Goal: Complete application form

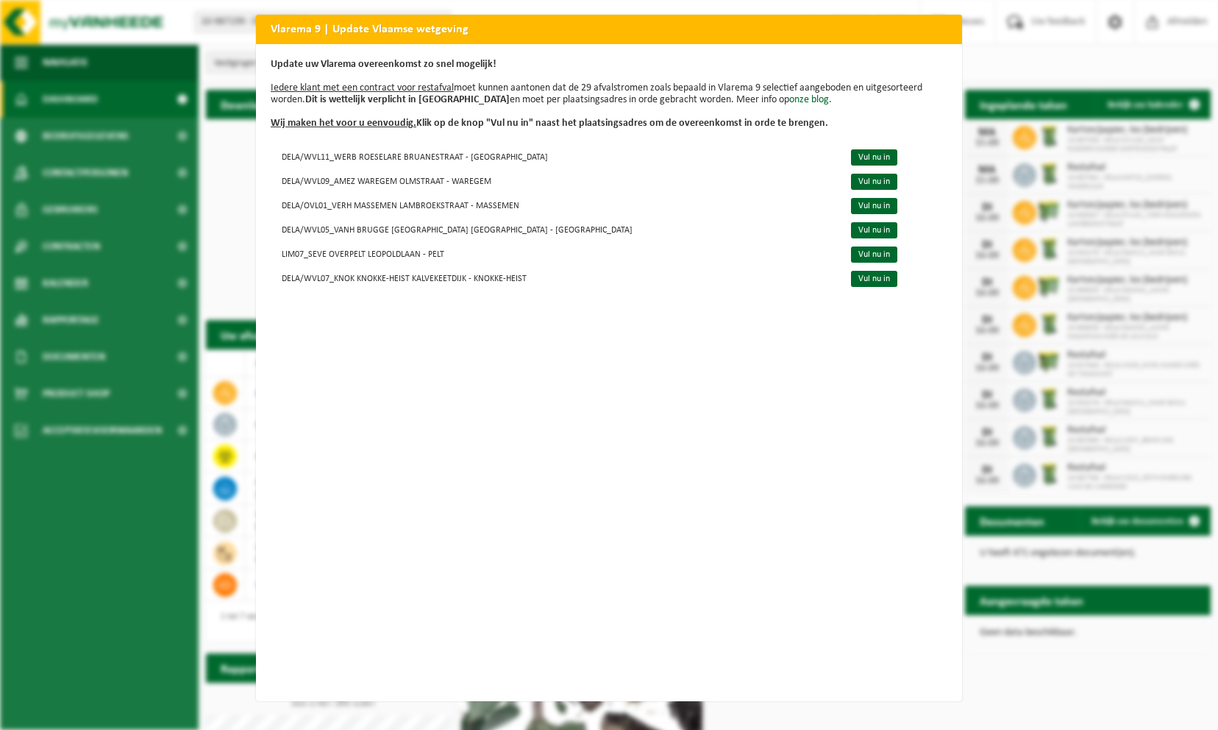
click at [1015, 61] on div "Vlarema 9 | Update Vlaamse wetgeving Update uw Vlarema overeenkomst zo snel mog…" at bounding box center [609, 365] width 1218 height 730
click at [1013, 675] on div "Vlarema 9 | Update Vlaamse wetgeving Update uw Vlarema overeenkomst zo snel mog…" at bounding box center [609, 365] width 1218 height 730
click at [980, 679] on div "Vlarema 9 | Update Vlaamse wetgeving Update uw Vlarema overeenkomst zo snel mog…" at bounding box center [609, 365] width 1218 height 730
click at [915, 19] on h2 "Vlarema 9 | Update Vlaamse wetgeving" at bounding box center [609, 29] width 706 height 28
click at [938, 28] on h2 "Vlarema 9 | Update Vlaamse wetgeving" at bounding box center [609, 29] width 706 height 28
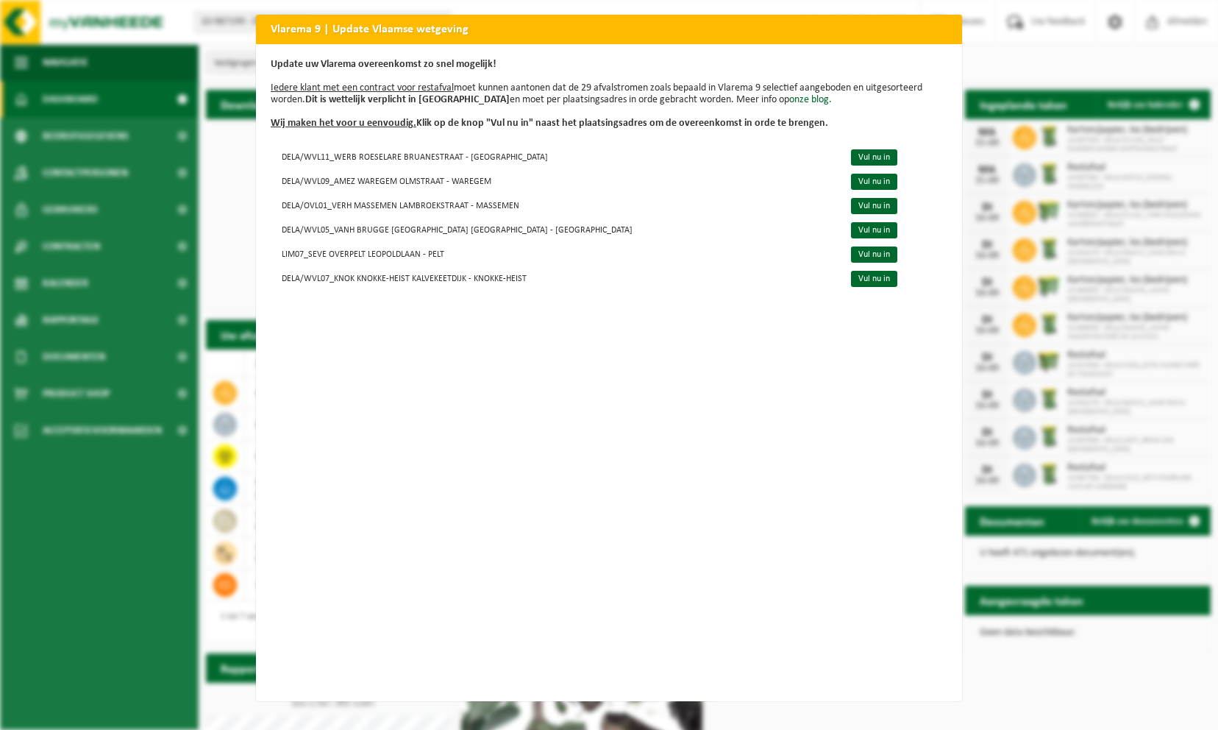
click at [949, 26] on h2 "Vlarema 9 | Update Vlaamse wetgeving" at bounding box center [609, 29] width 706 height 28
click at [949, 27] on h2 "Vlarema 9 | Update Vlaamse wetgeving" at bounding box center [609, 29] width 706 height 28
click at [1036, 55] on div "Vlarema 9 | Update Vlaamse wetgeving Update uw Vlarema overeenkomst zo snel mog…" at bounding box center [609, 365] width 1218 height 730
click at [851, 156] on link "Vul nu in" at bounding box center [874, 157] width 46 height 16
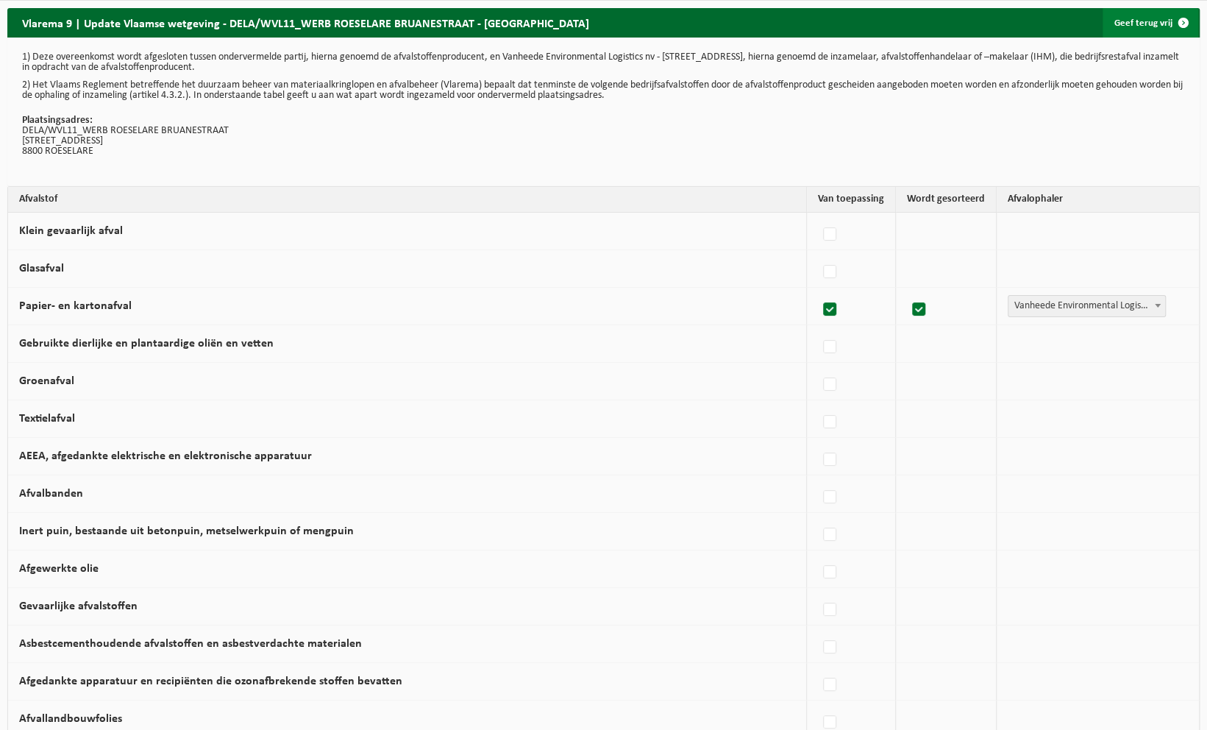
click at [1155, 26] on link "Geef terug vrij" at bounding box center [1150, 22] width 96 height 29
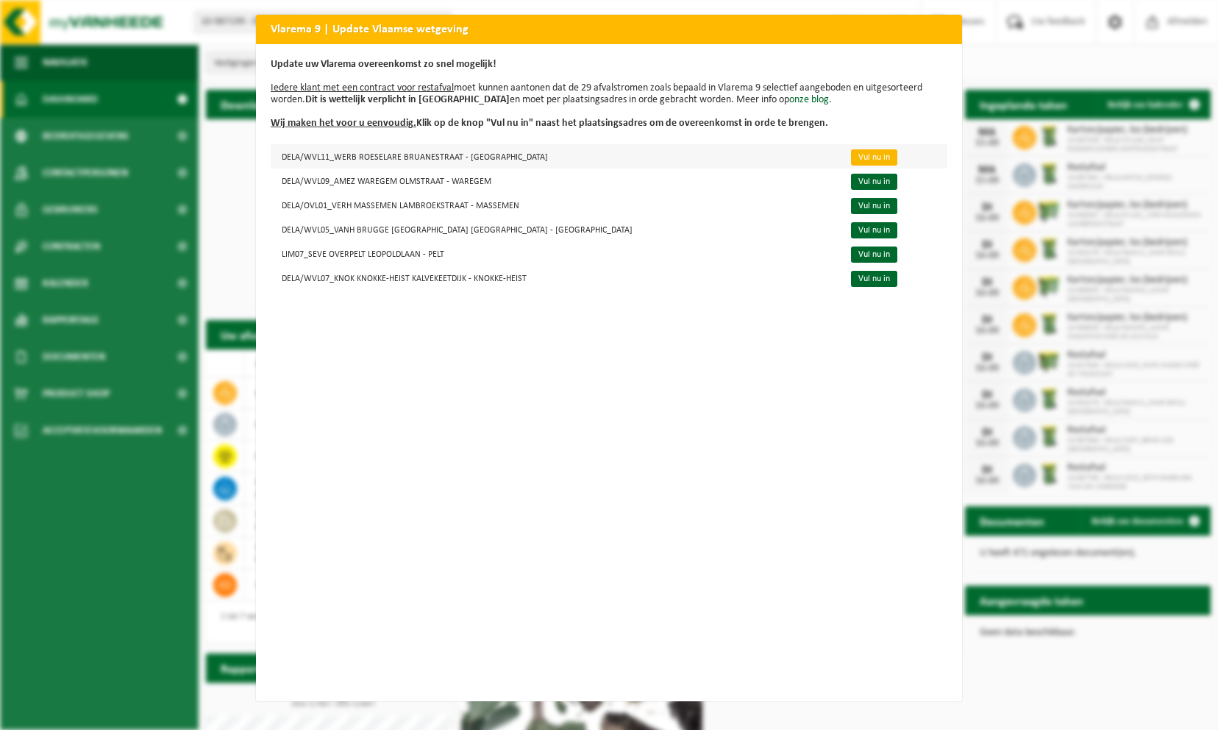
click at [851, 158] on link "Vul nu in" at bounding box center [874, 157] width 46 height 16
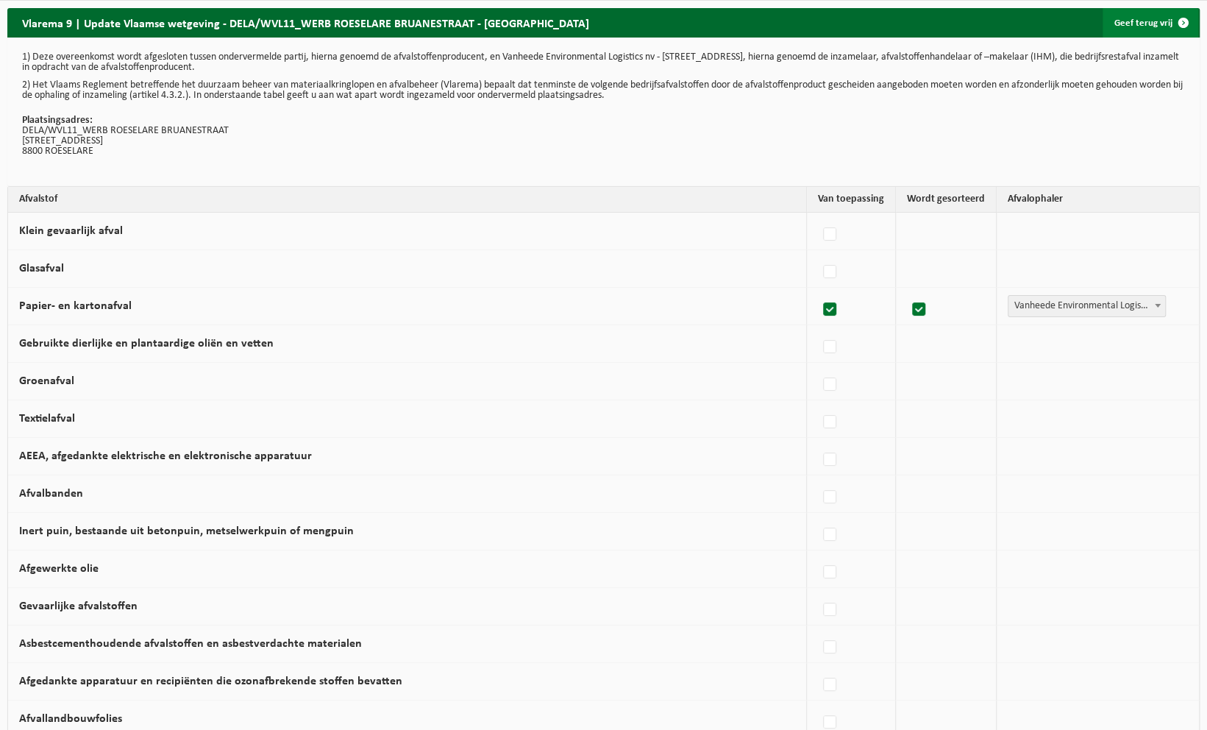
click at [1131, 26] on link "Geef terug vrij" at bounding box center [1150, 22] width 96 height 29
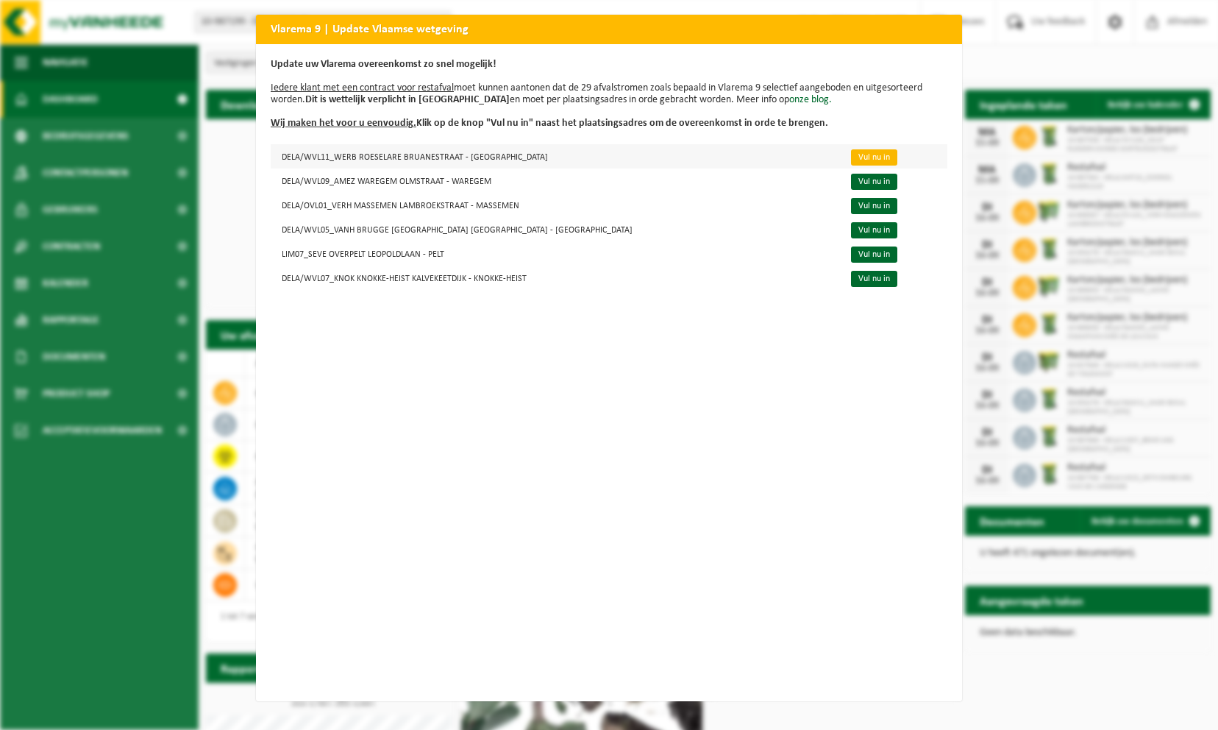
click at [851, 153] on link "Vul nu in" at bounding box center [874, 157] width 46 height 16
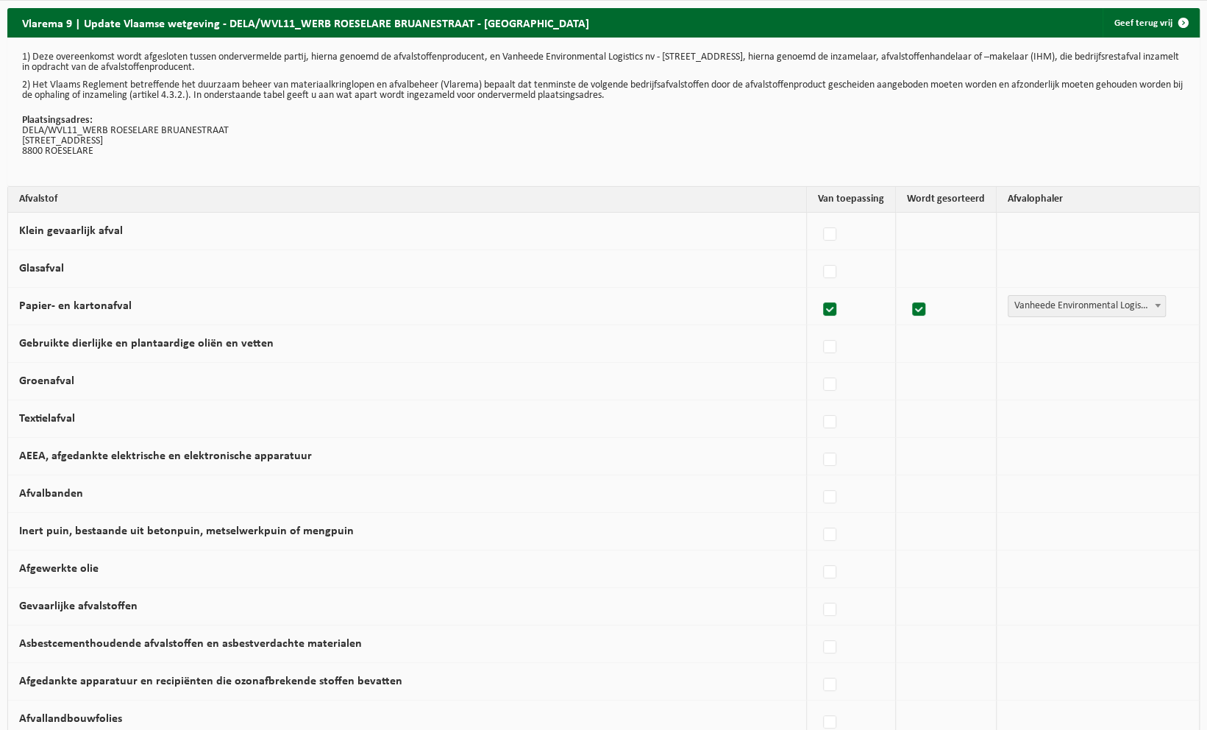
click at [1141, 40] on div "1) Deze overeenkomst wordt afgesloten tussen ondervermelde partij, hierna genoe…" at bounding box center [603, 112] width 1192 height 149
click at [1140, 26] on link "Geef terug vrij" at bounding box center [1150, 22] width 96 height 29
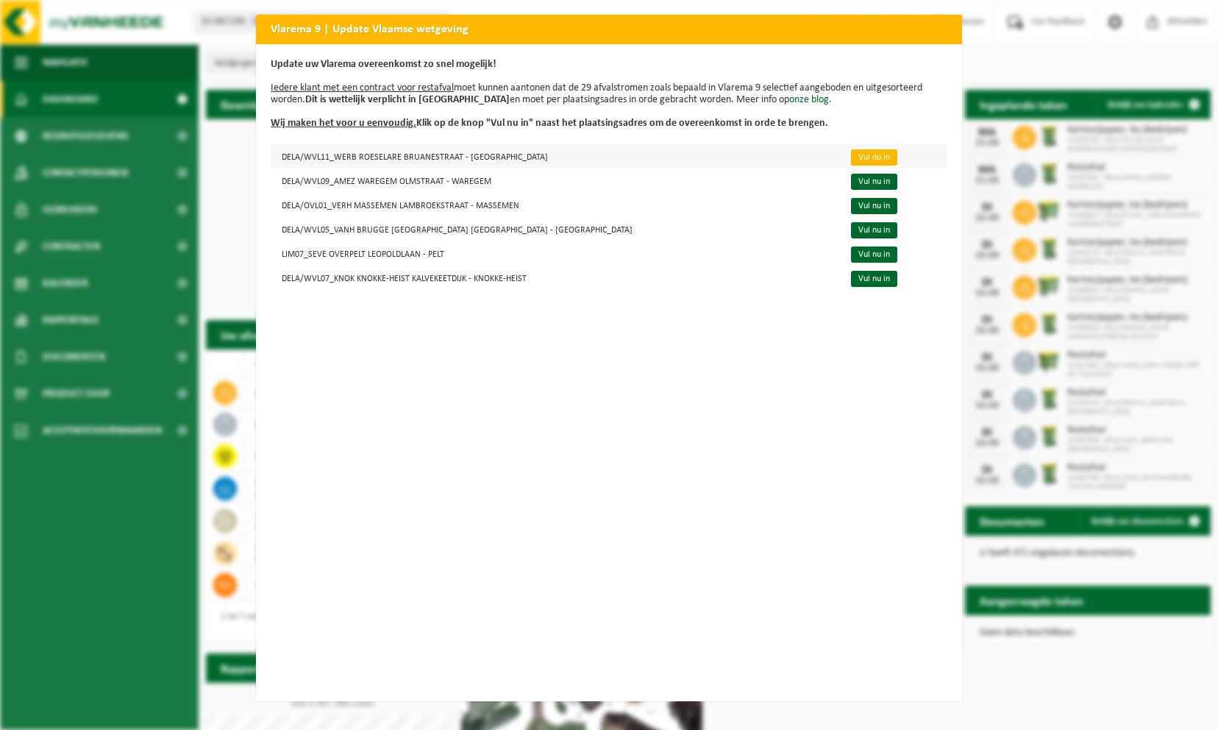
click at [851, 157] on link "Vul nu in" at bounding box center [874, 157] width 46 height 16
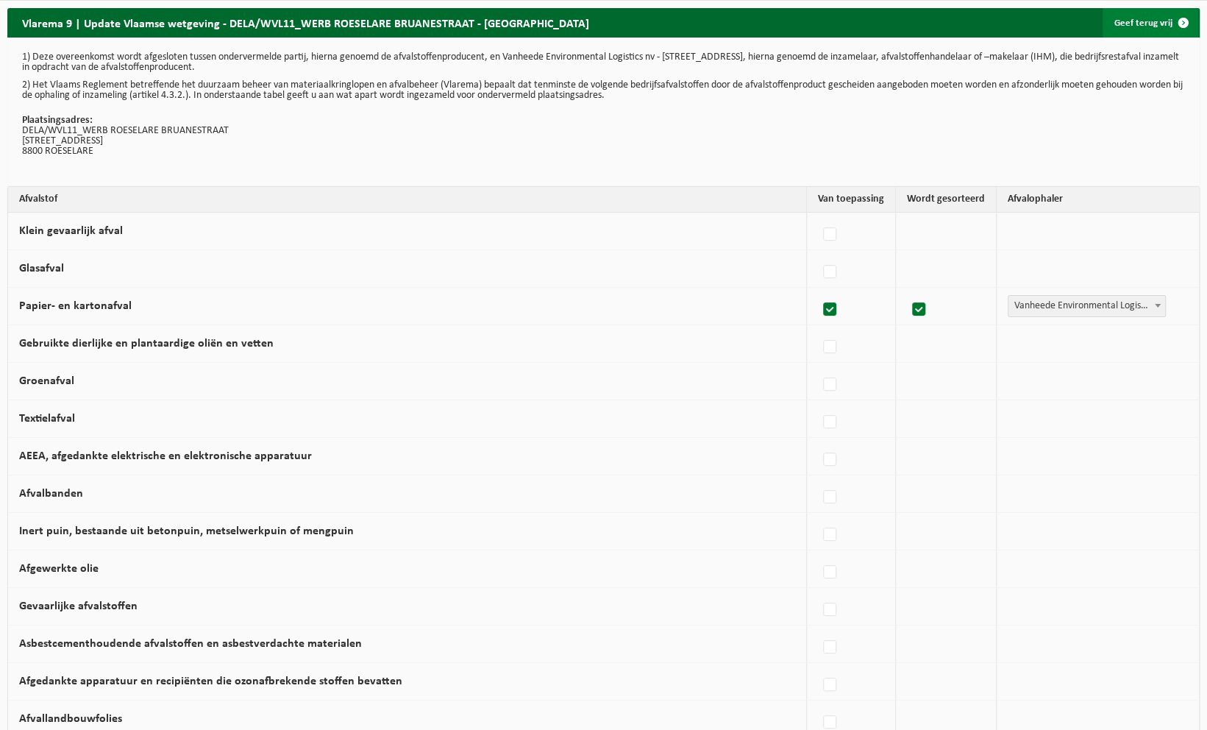
click at [1130, 18] on link "Geef terug vrij" at bounding box center [1150, 22] width 96 height 29
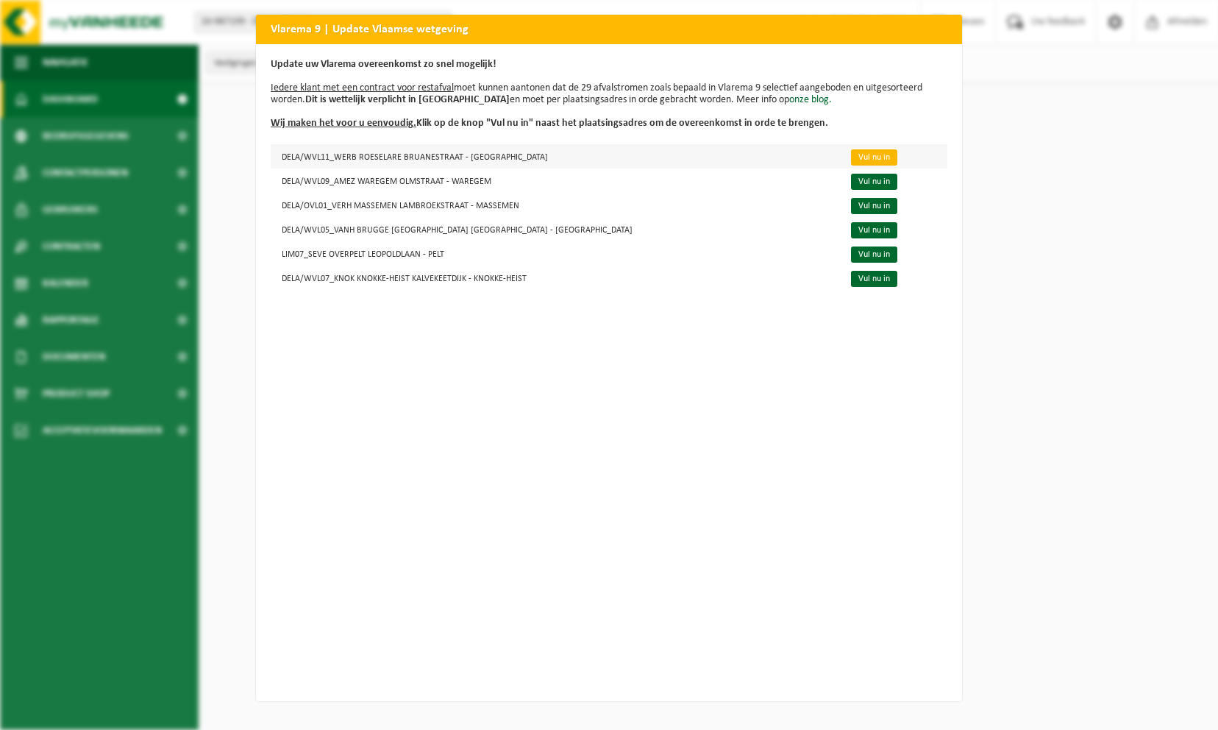
click at [851, 154] on link "Vul nu in" at bounding box center [874, 157] width 46 height 16
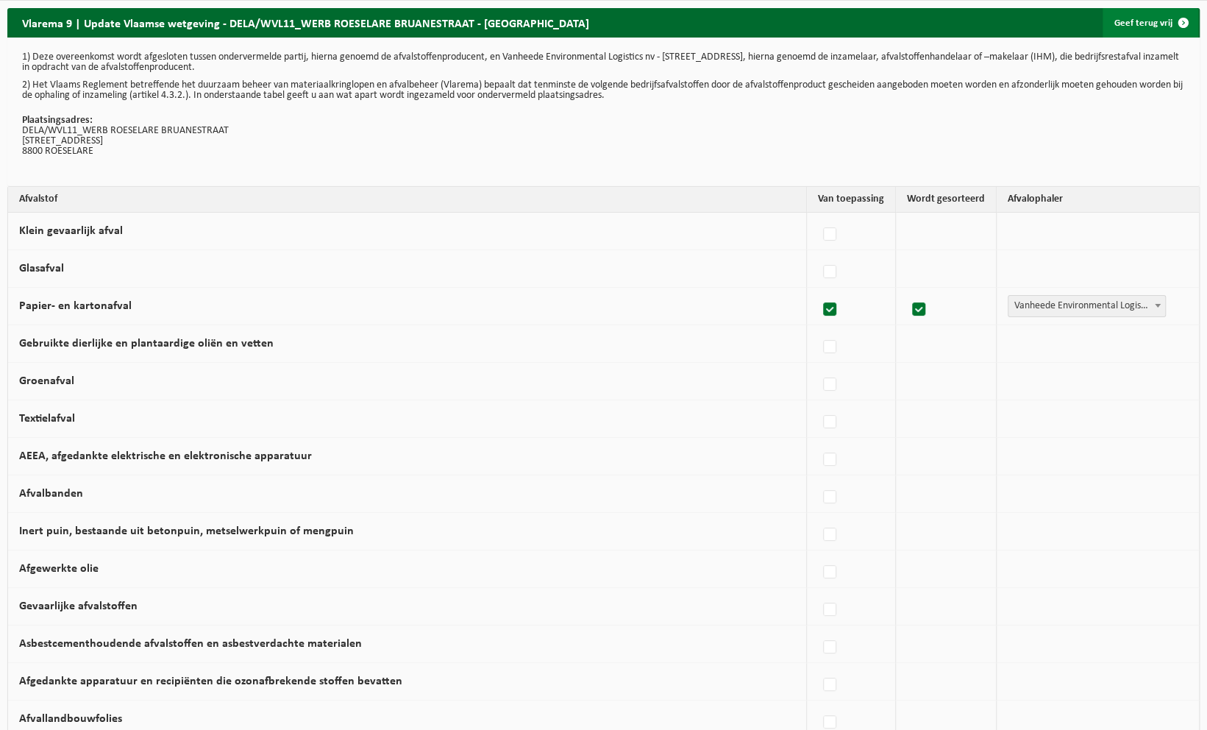
click at [1156, 20] on link "Geef terug vrij" at bounding box center [1150, 22] width 96 height 29
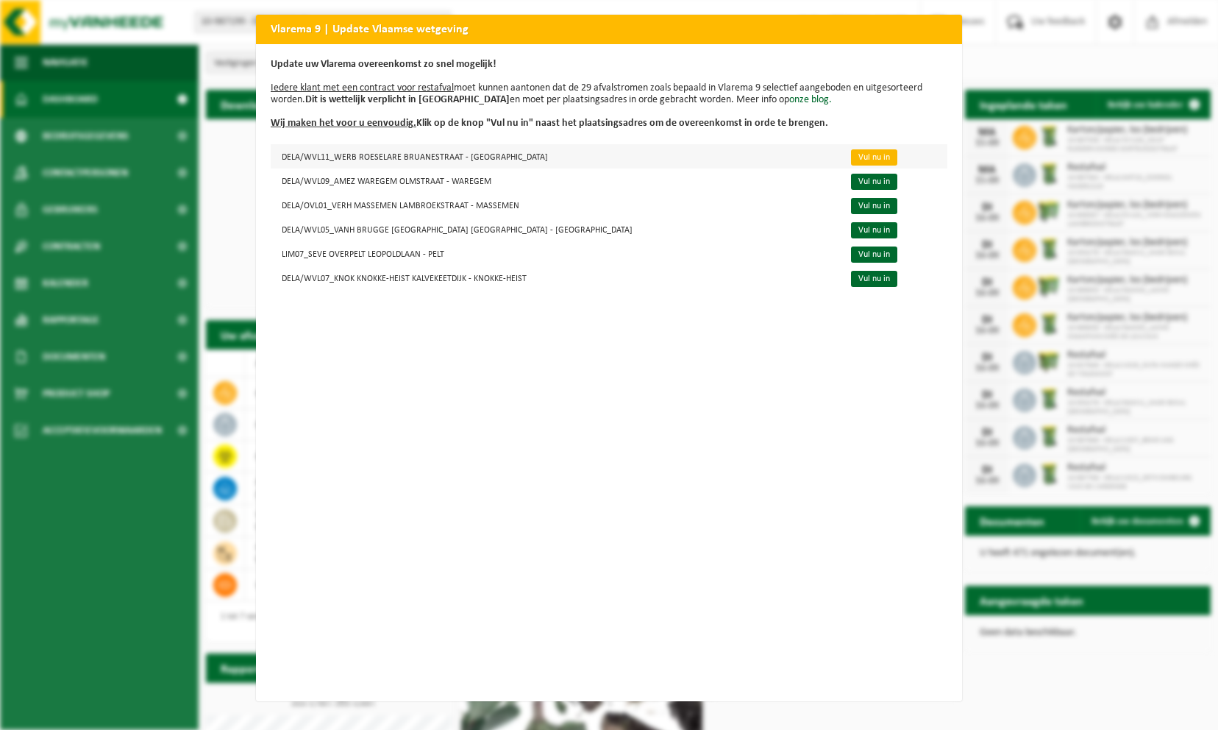
click at [851, 165] on link "Vul nu in" at bounding box center [874, 157] width 46 height 16
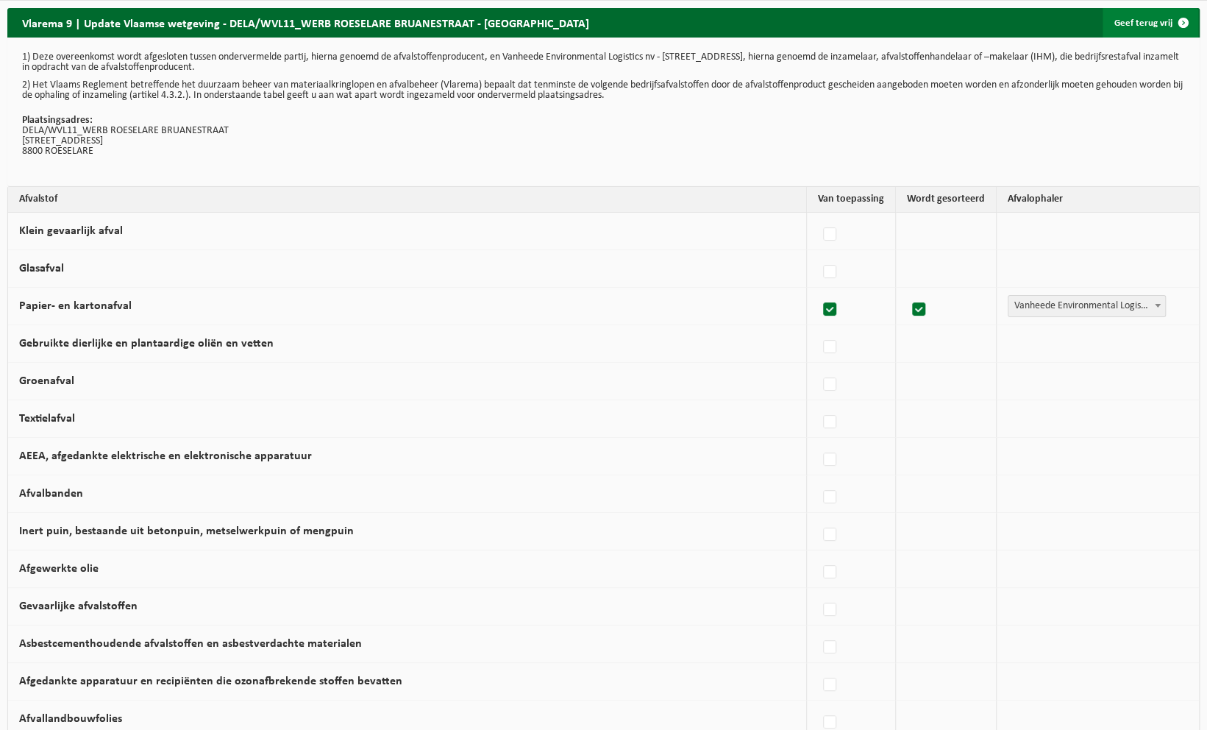
click at [1123, 24] on link "Geef terug vrij" at bounding box center [1150, 22] width 96 height 29
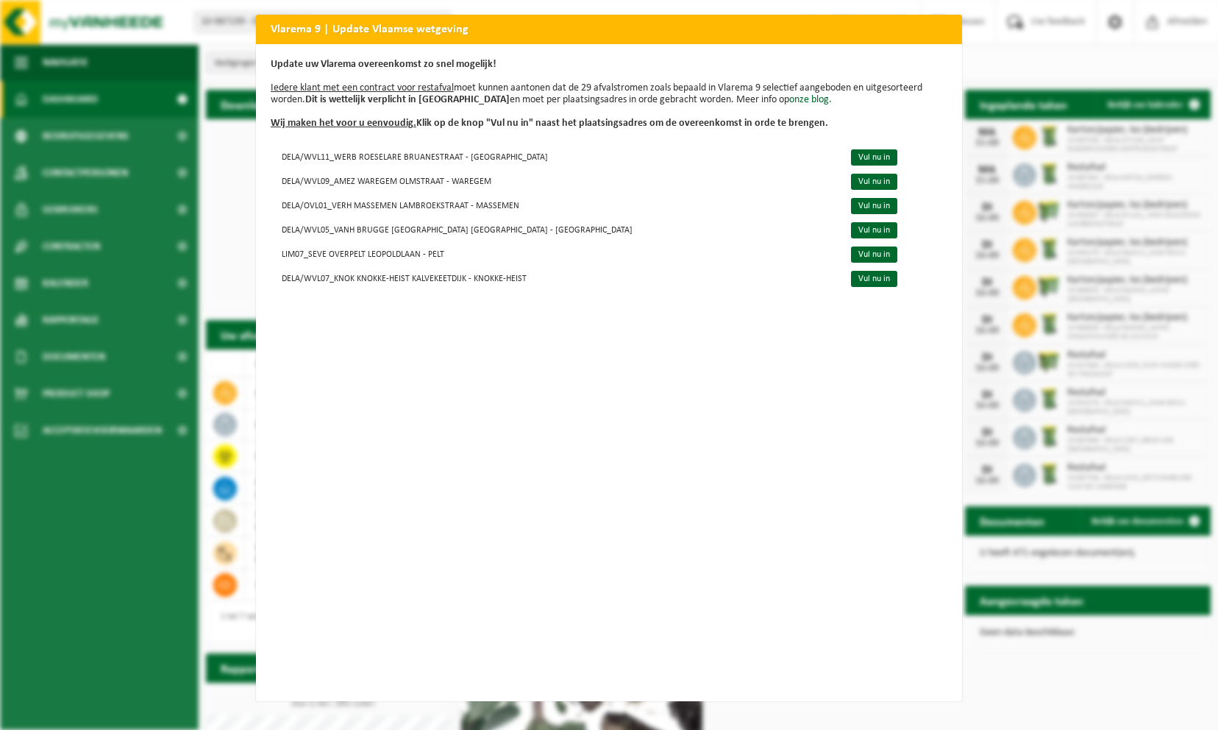
click at [948, 21] on h2 "Vlarema 9 | Update Vlaamse wetgeving" at bounding box center [609, 29] width 706 height 28
click at [346, 38] on h2 "Vlarema 9 | Update Vlaamse wetgeving" at bounding box center [609, 29] width 706 height 28
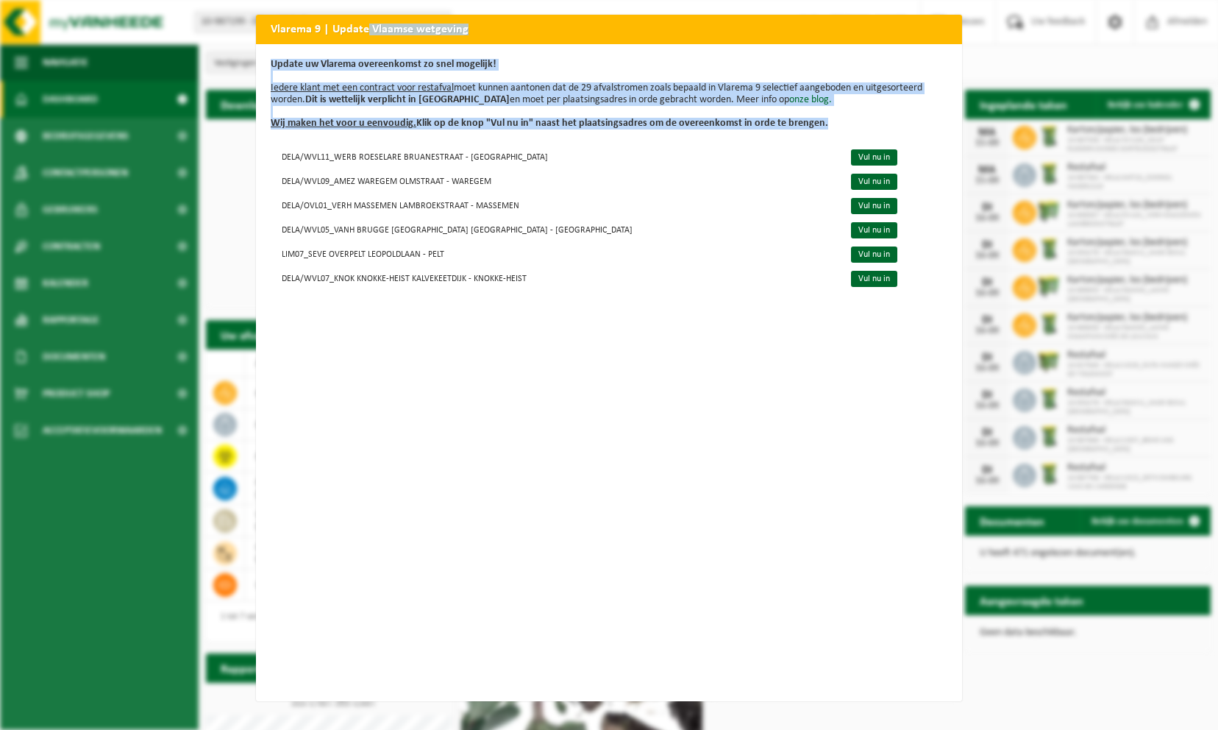
drag, startPoint x: 359, startPoint y: 27, endPoint x: 394, endPoint y: 338, distance: 313.1
click at [394, 338] on div "Vlarema 9 | Update Vlaamse wetgeving Update uw Vlarema overeenkomst zo snel mog…" at bounding box center [609, 358] width 706 height 686
click at [502, 29] on h2 "Vlarema 9 | Update Vlaamse wetgeving" at bounding box center [609, 29] width 706 height 28
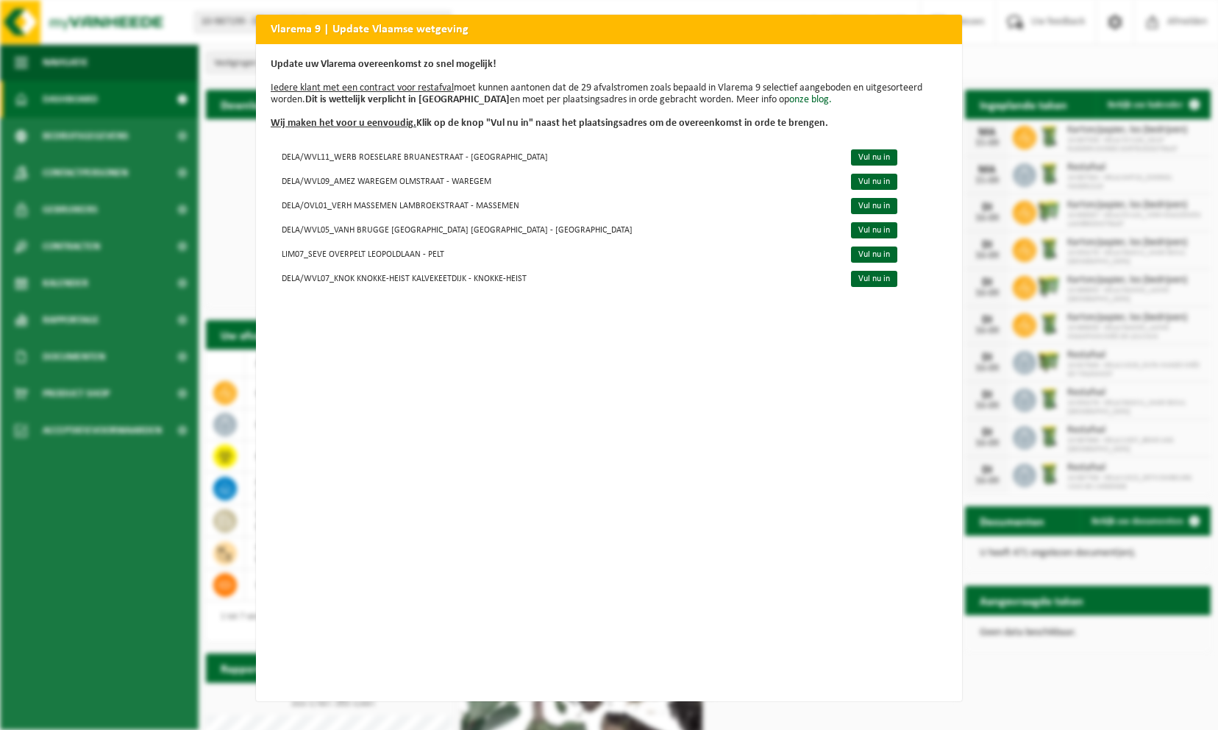
click at [988, 691] on div "Vlarema 9 | Update Vlaamse wetgeving Update uw Vlarema overeenkomst zo snel mog…" at bounding box center [609, 365] width 1218 height 730
click at [851, 152] on link "Vul nu in" at bounding box center [874, 157] width 46 height 16
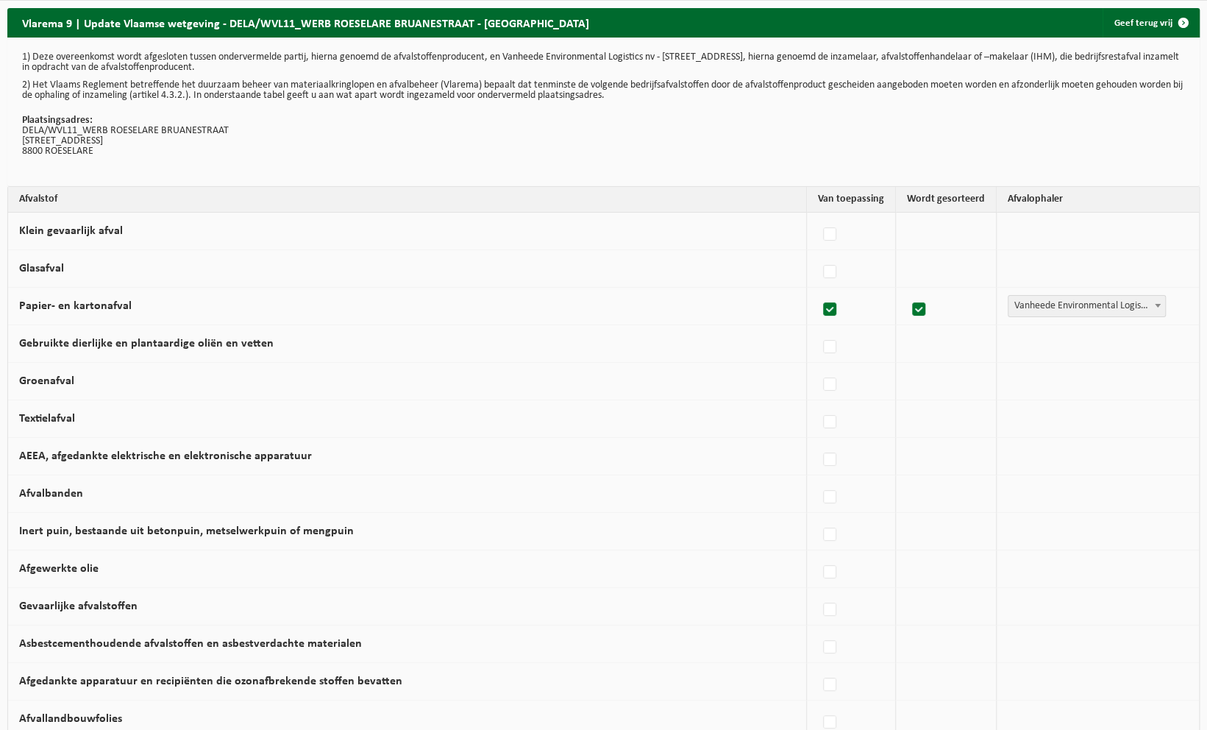
click at [1046, 310] on span "Vanheede Environmental Logistics" at bounding box center [1086, 306] width 157 height 21
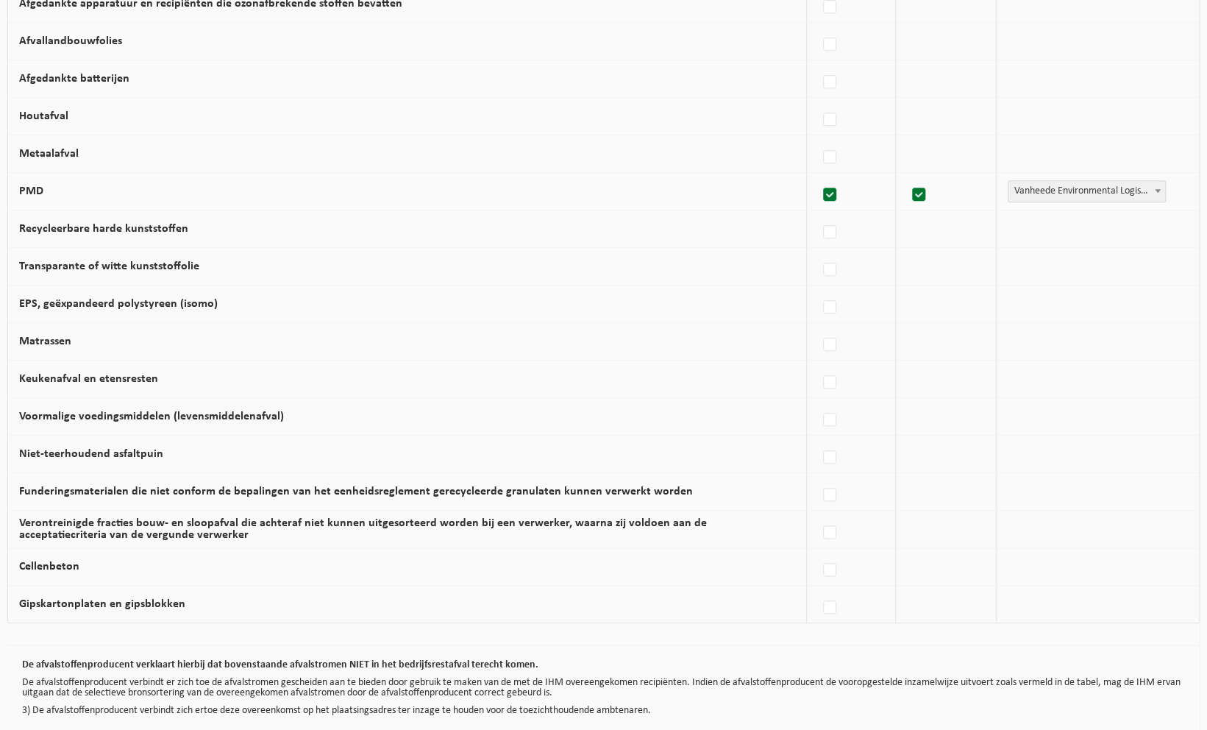
scroll to position [744, 0]
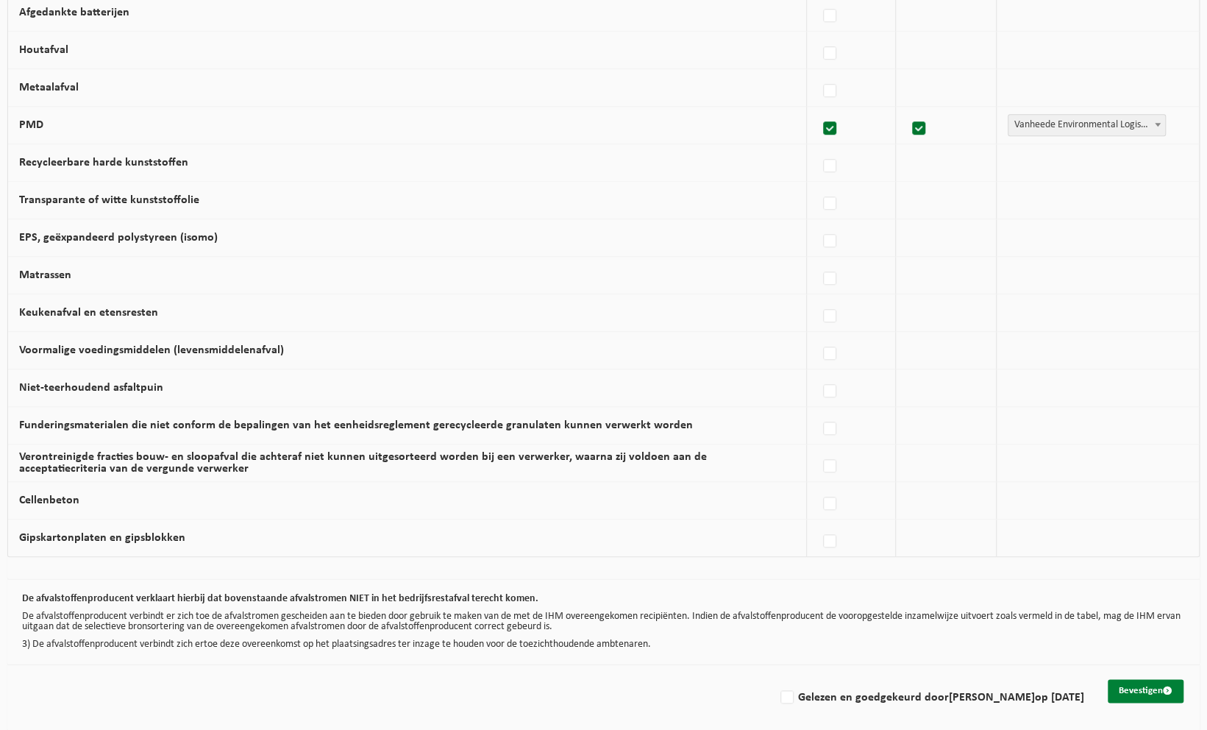
click at [1136, 684] on button "Bevestigen" at bounding box center [1146, 691] width 76 height 24
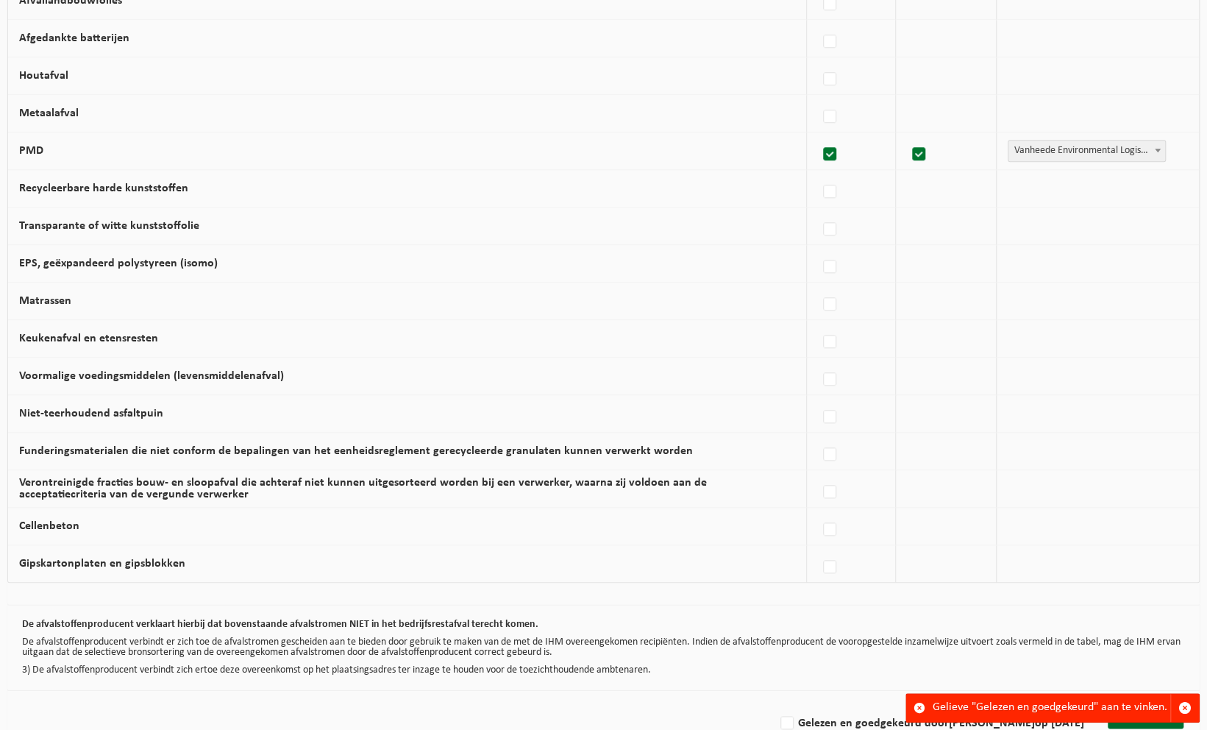
scroll to position [744, 0]
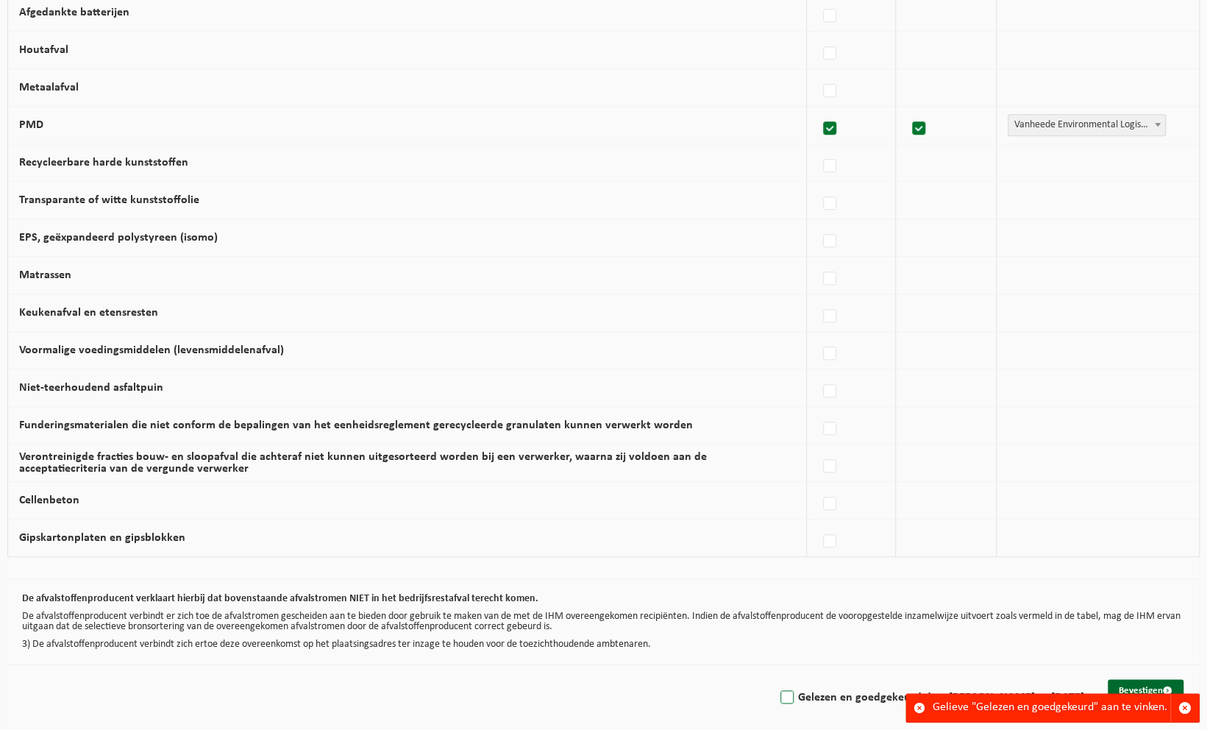
click at [777, 691] on label "Gelezen en goedgekeurd door [PERSON_NAME] op [DATE]" at bounding box center [930, 697] width 307 height 22
click at [774, 679] on input "Gelezen en goedgekeurd door [PERSON_NAME] op [DATE]" at bounding box center [774, 678] width 1 height 1
checkbox input "true"
click at [987, 703] on div "Gelieve "Gelezen en goedgekeurd" aan te vinken." at bounding box center [1052, 708] width 238 height 28
click at [985, 708] on div "Gelieve "Gelezen en goedgekeurd" aan te vinken." at bounding box center [1052, 708] width 238 height 28
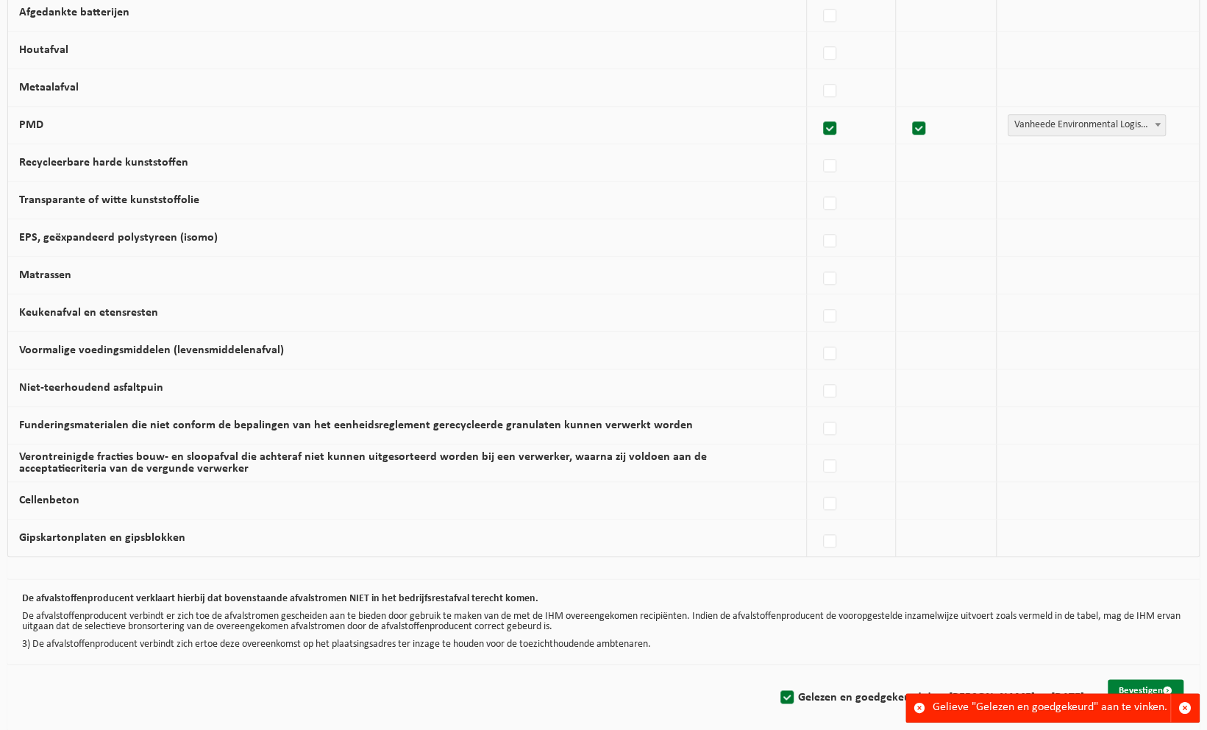
click at [1141, 683] on button "Bevestigen" at bounding box center [1146, 691] width 76 height 24
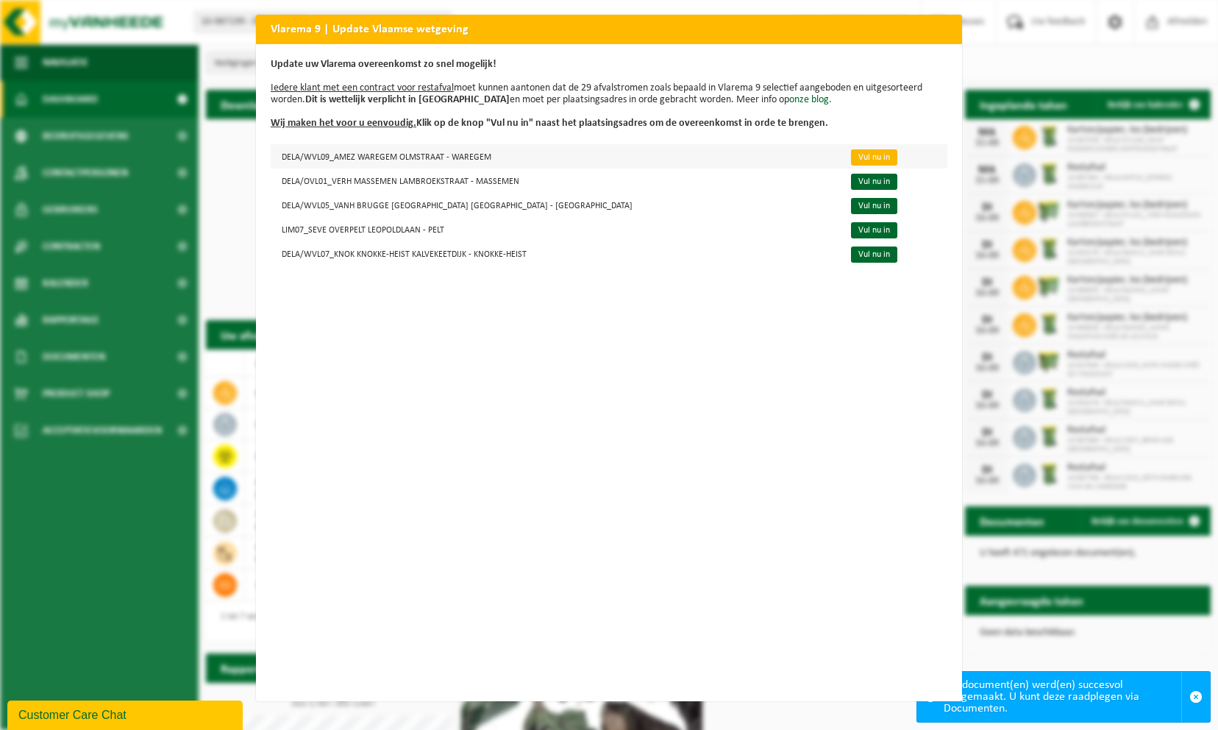
click at [851, 162] on link "Vul nu in" at bounding box center [874, 157] width 46 height 16
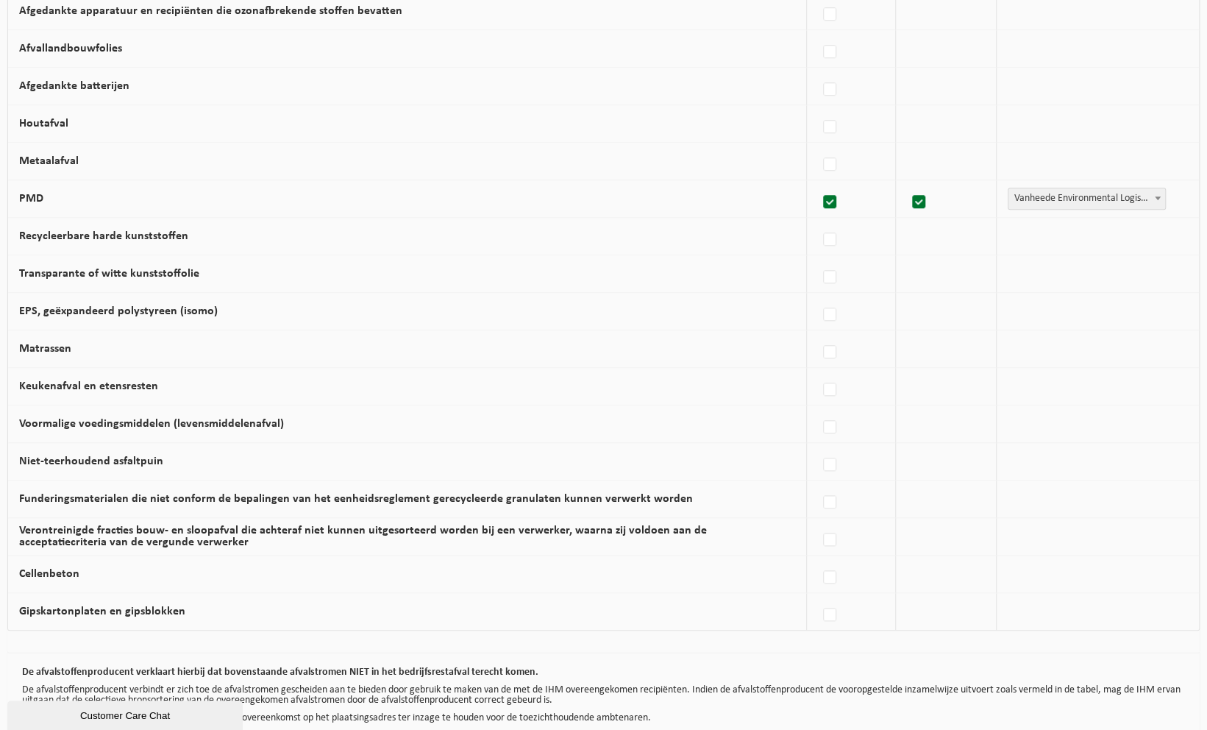
scroll to position [744, 0]
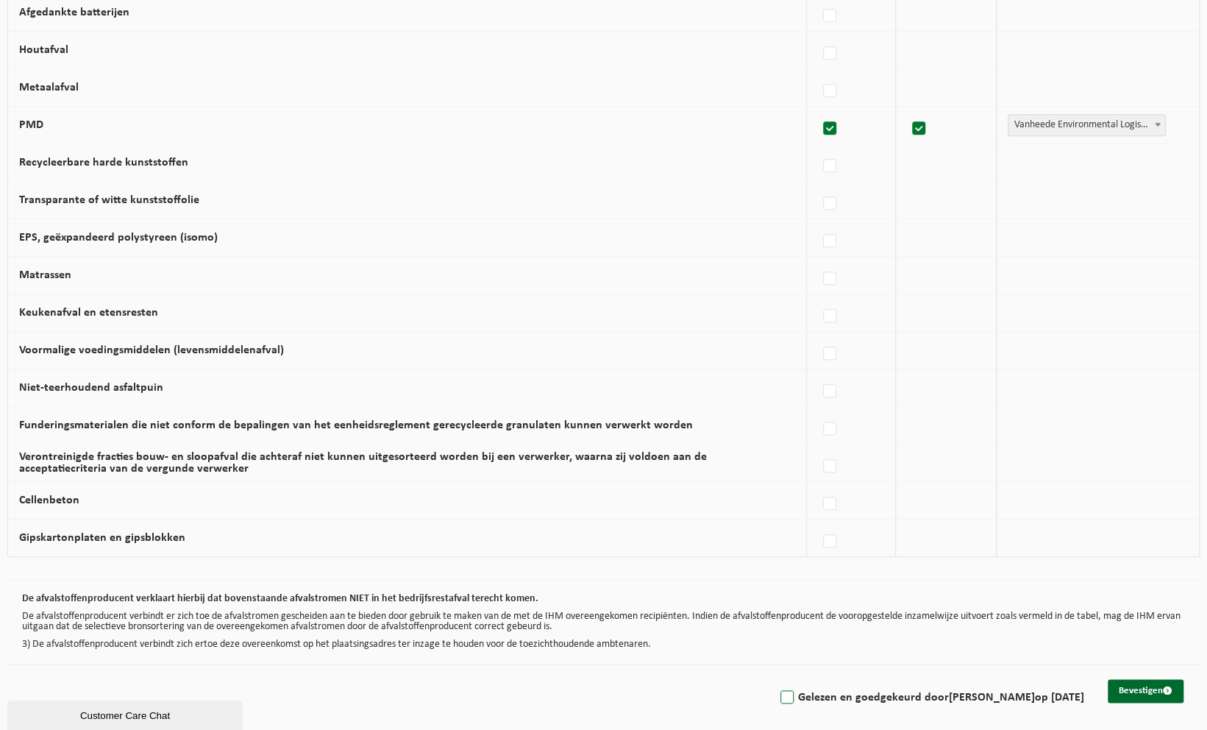
click at [777, 688] on label "Gelezen en goedgekeurd door [PERSON_NAME] op [DATE]" at bounding box center [930, 697] width 307 height 22
click at [775, 679] on input "Gelezen en goedgekeurd door [PERSON_NAME] op [DATE]" at bounding box center [774, 678] width 1 height 1
checkbox input "true"
click at [1146, 680] on button "Bevestigen" at bounding box center [1146, 691] width 76 height 24
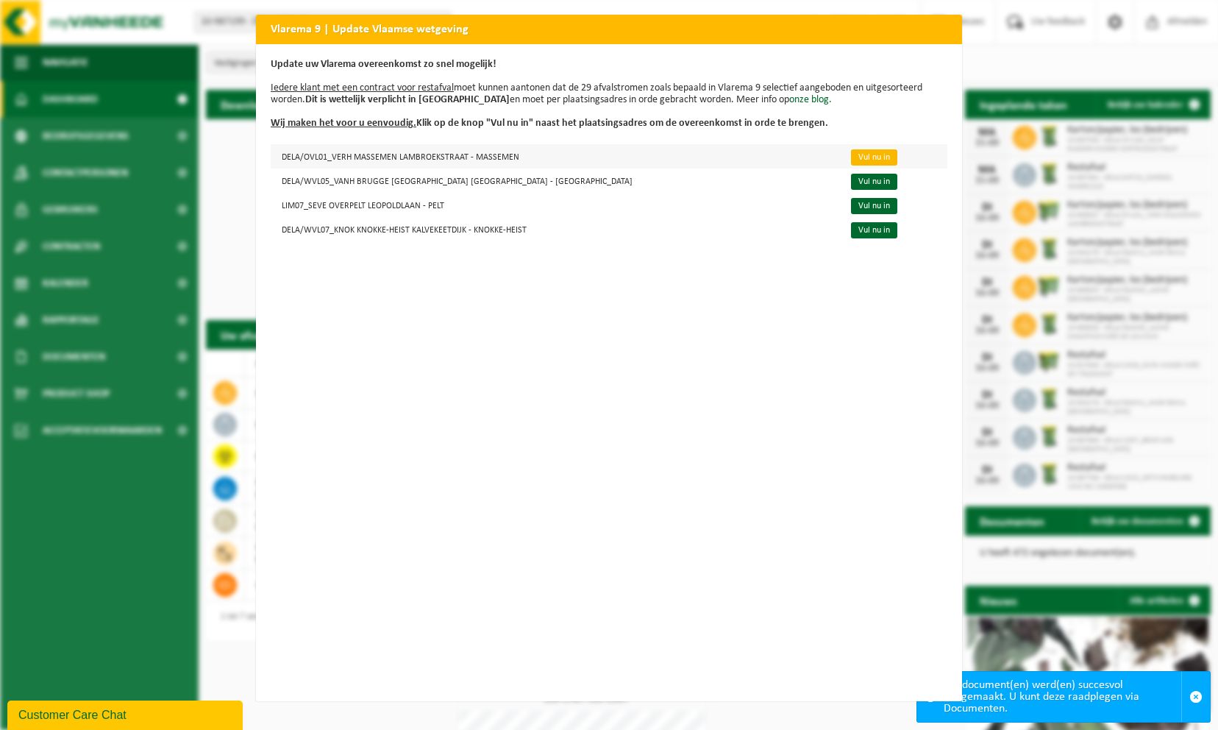
click at [851, 155] on link "Vul nu in" at bounding box center [874, 157] width 46 height 16
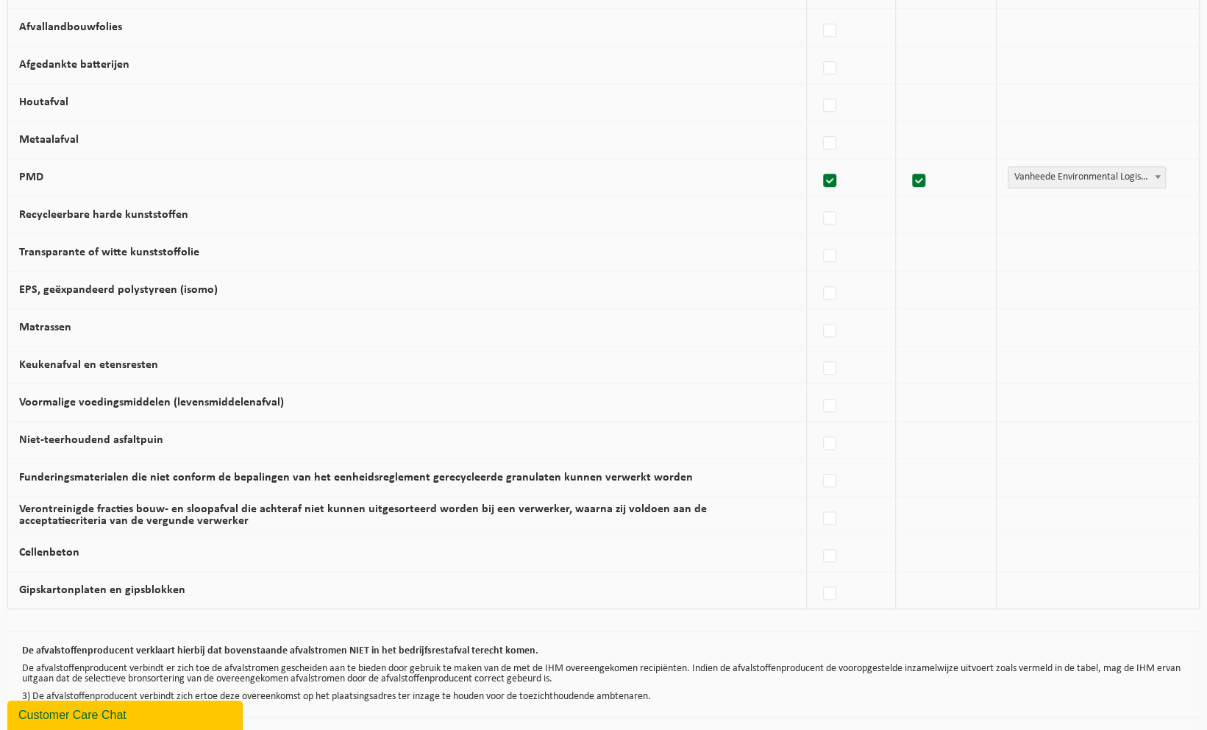
scroll to position [744, 0]
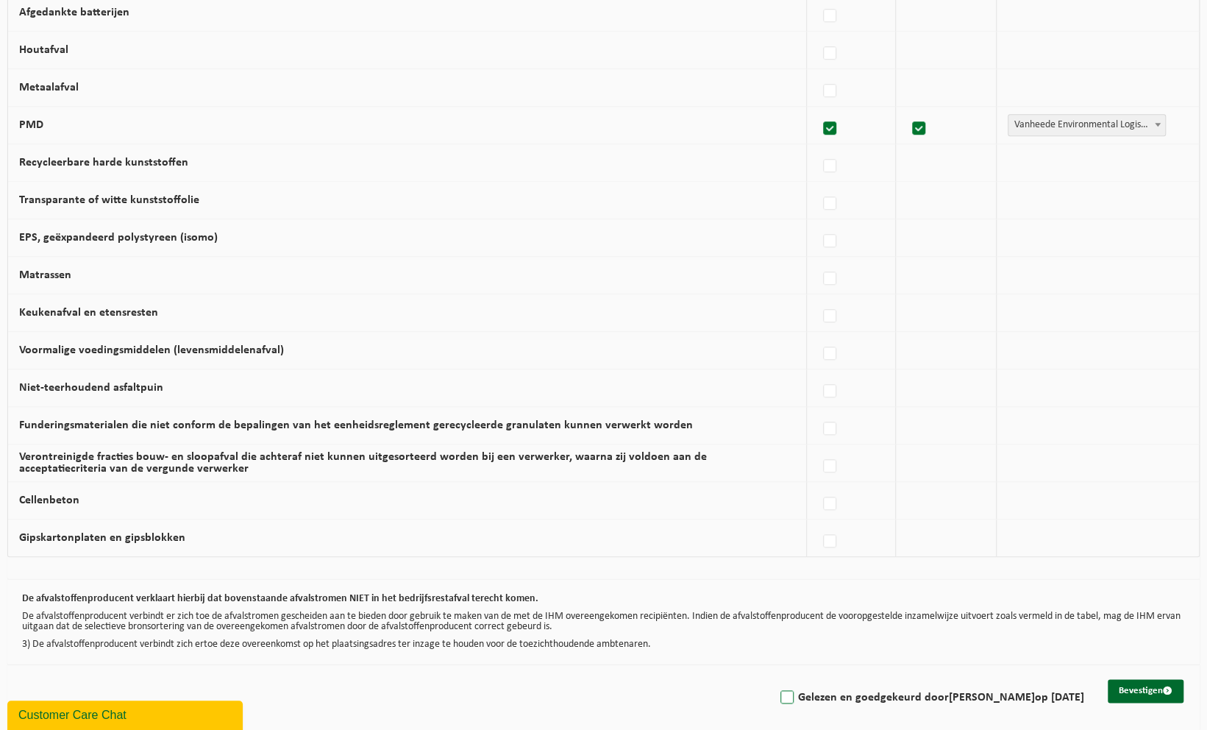
click at [835, 686] on label "Gelezen en goedgekeurd door [PERSON_NAME] op [DATE]" at bounding box center [930, 697] width 307 height 22
click at [775, 679] on input "Gelezen en goedgekeurd door [PERSON_NAME] op [DATE]" at bounding box center [774, 678] width 1 height 1
checkbox input "true"
drag, startPoint x: 1147, startPoint y: 686, endPoint x: 1143, endPoint y: 676, distance: 11.2
click at [1147, 685] on button "Bevestigen" at bounding box center [1146, 691] width 76 height 24
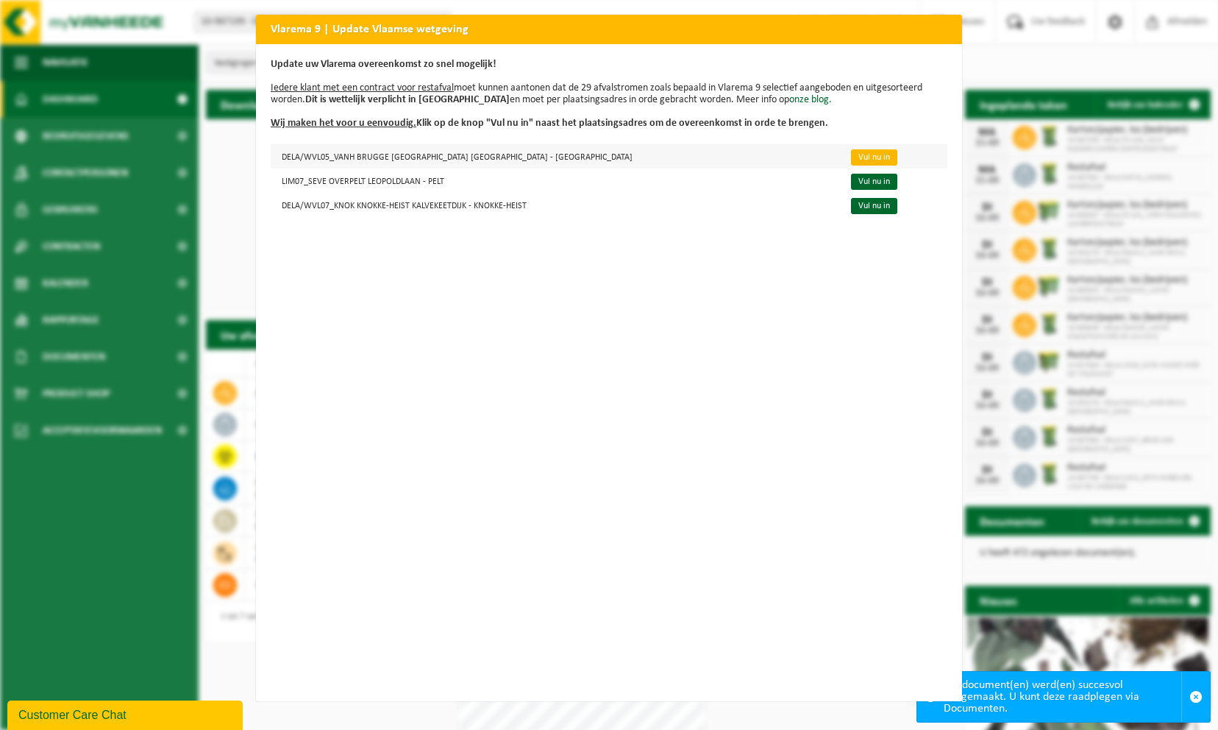
click at [851, 152] on link "Vul nu in" at bounding box center [874, 157] width 46 height 16
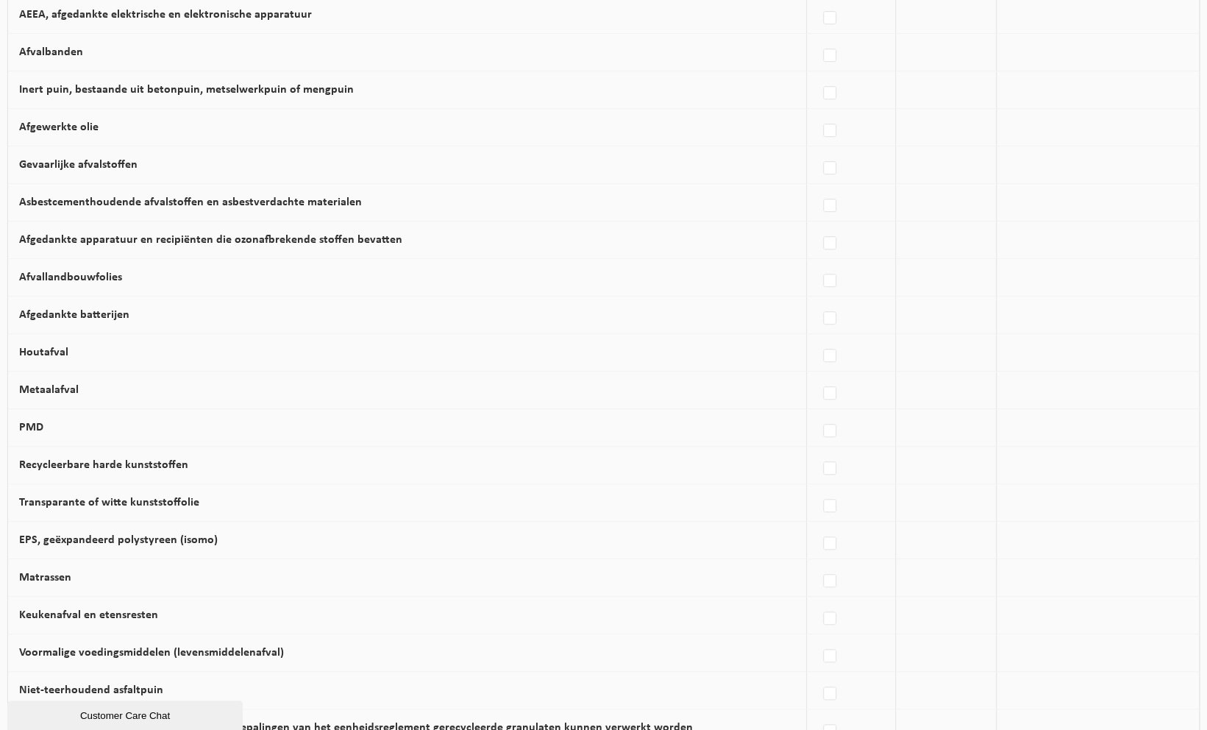
scroll to position [744, 0]
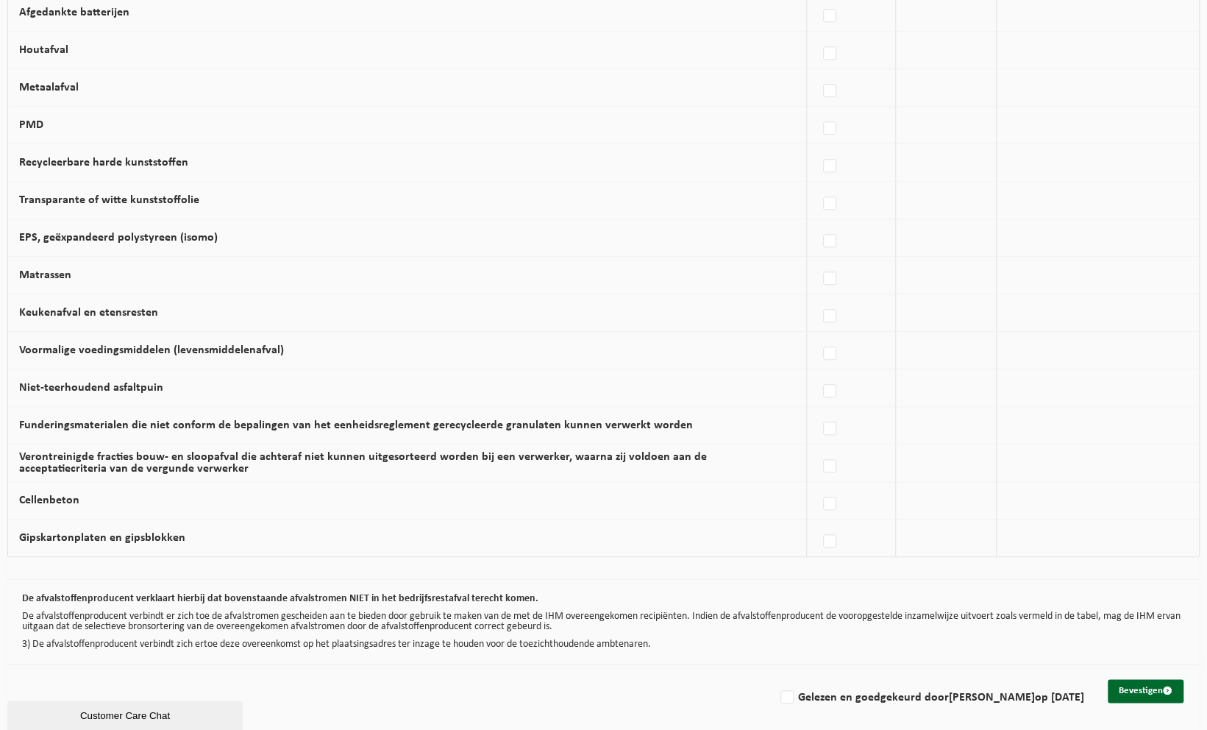
click at [881, 686] on label "Gelezen en goedgekeurd door FABIENNE MEERT op 15/09/25" at bounding box center [930, 697] width 307 height 22
click at [775, 679] on input "Gelezen en goedgekeurd door FABIENNE MEERT op 15/09/25" at bounding box center [774, 678] width 1 height 1
checkbox input "true"
click at [1140, 679] on button "Bevestigen" at bounding box center [1146, 691] width 76 height 24
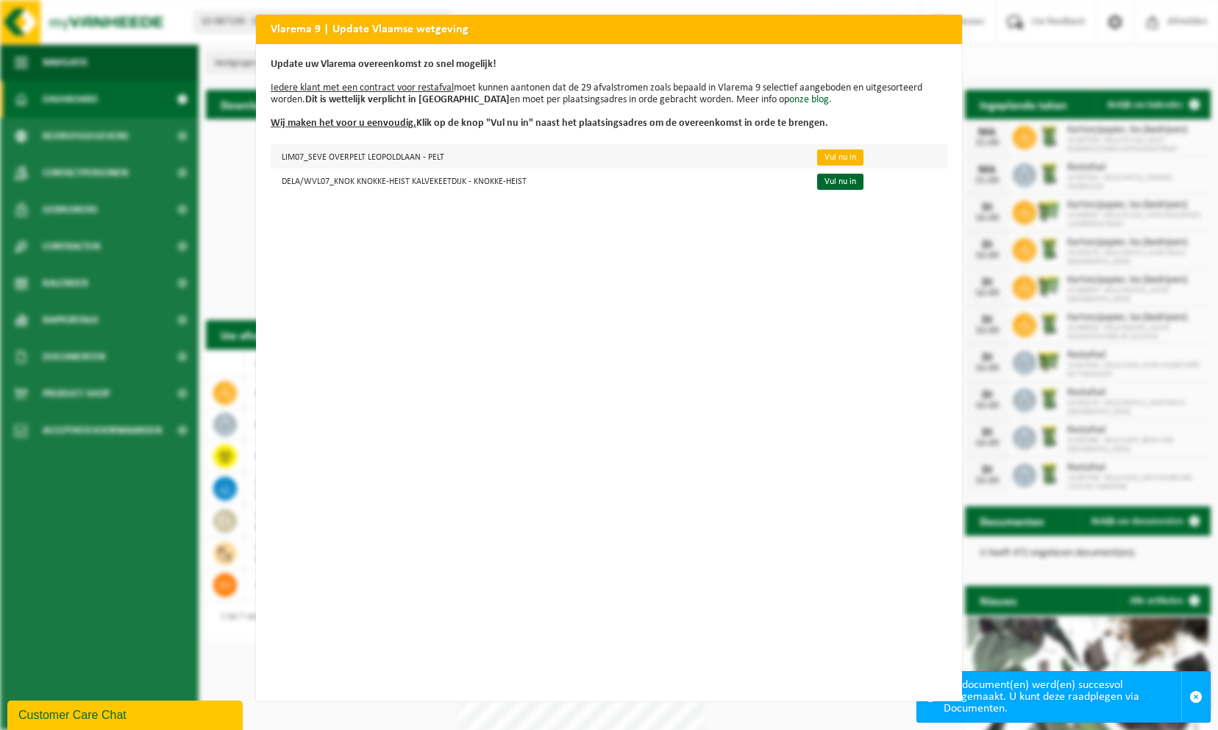
click at [818, 152] on link "Vul nu in" at bounding box center [840, 157] width 46 height 16
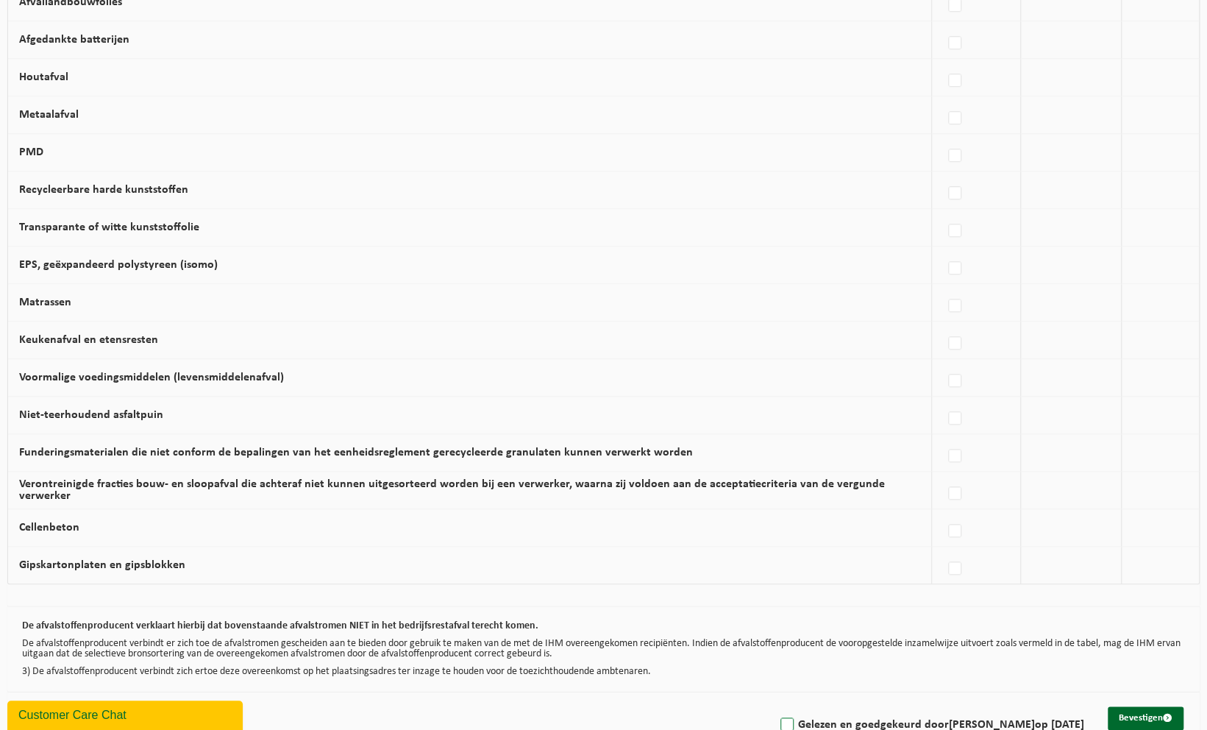
scroll to position [744, 0]
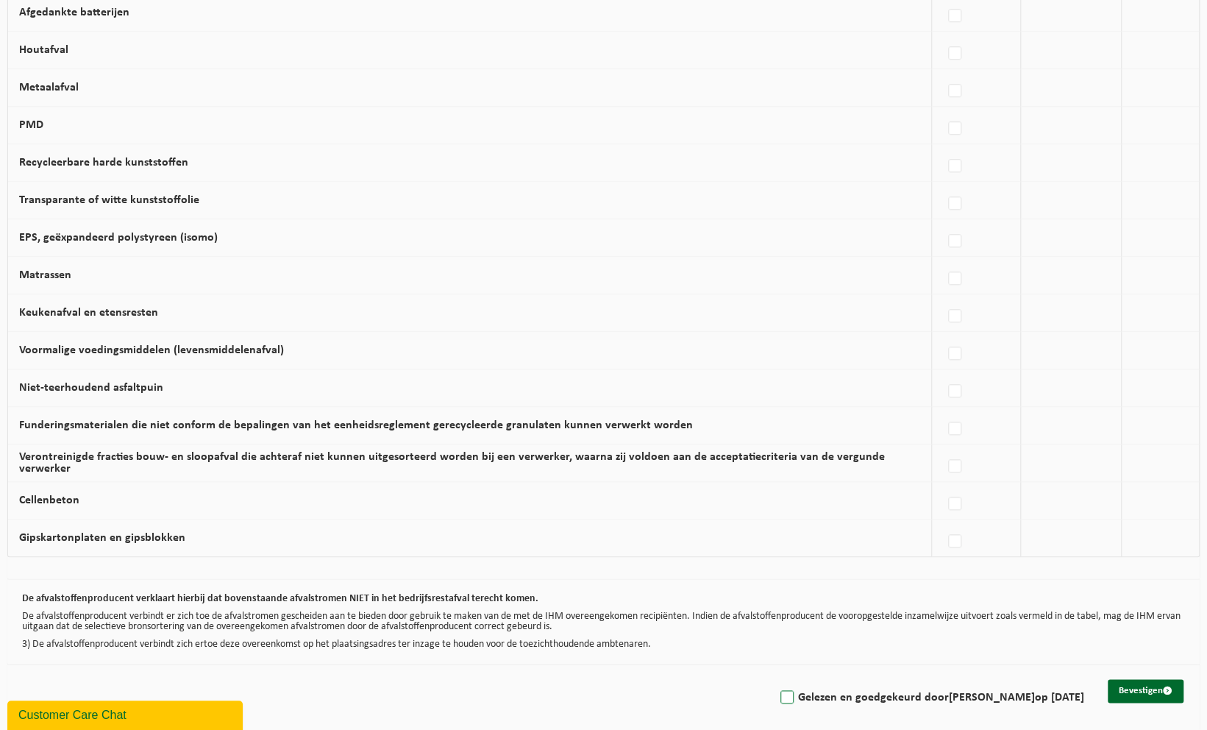
drag, startPoint x: 810, startPoint y: 694, endPoint x: 816, endPoint y: 687, distance: 8.9
click at [812, 694] on label "Gelezen en goedgekeurd door FABIENNE MEERT op 15/09/25" at bounding box center [930, 697] width 307 height 22
click at [775, 679] on input "Gelezen en goedgekeurd door FABIENNE MEERT op 15/09/25" at bounding box center [774, 678] width 1 height 1
checkbox input "true"
click at [1122, 679] on button "Bevestigen" at bounding box center [1146, 691] width 76 height 24
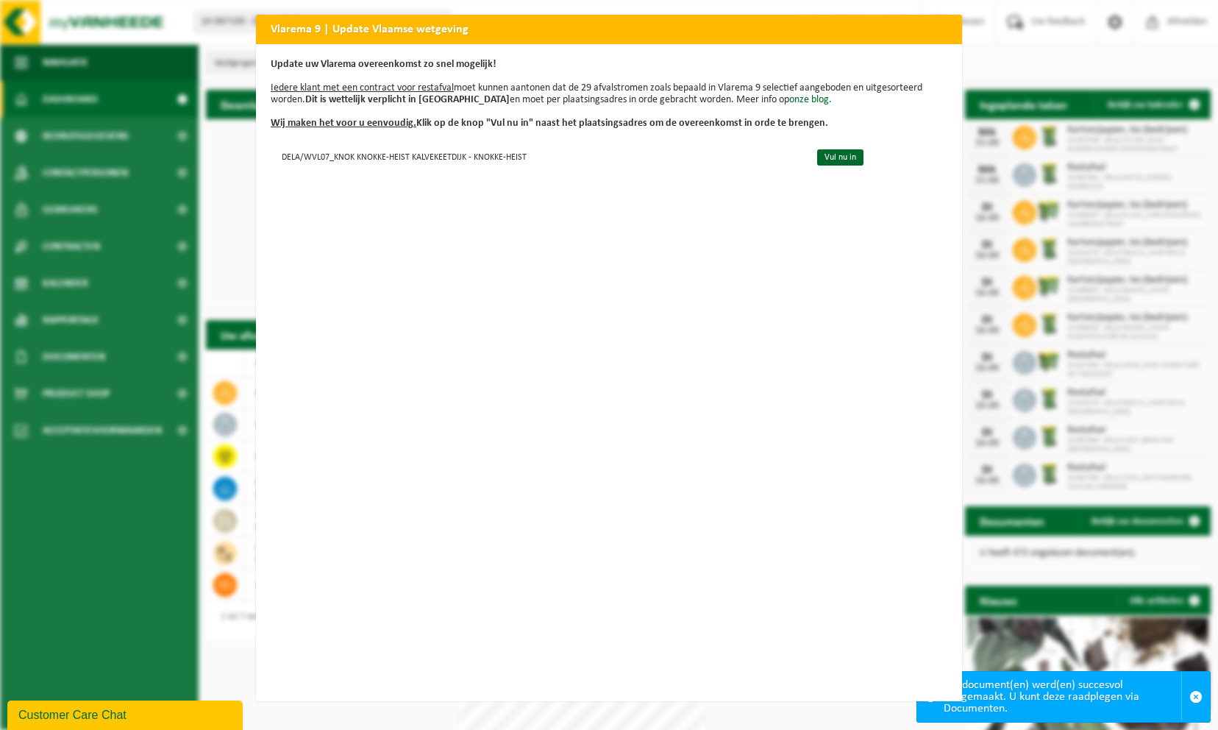
drag, startPoint x: 833, startPoint y: 157, endPoint x: 846, endPoint y: 178, distance: 24.5
click at [833, 159] on link "Vul nu in" at bounding box center [840, 157] width 46 height 16
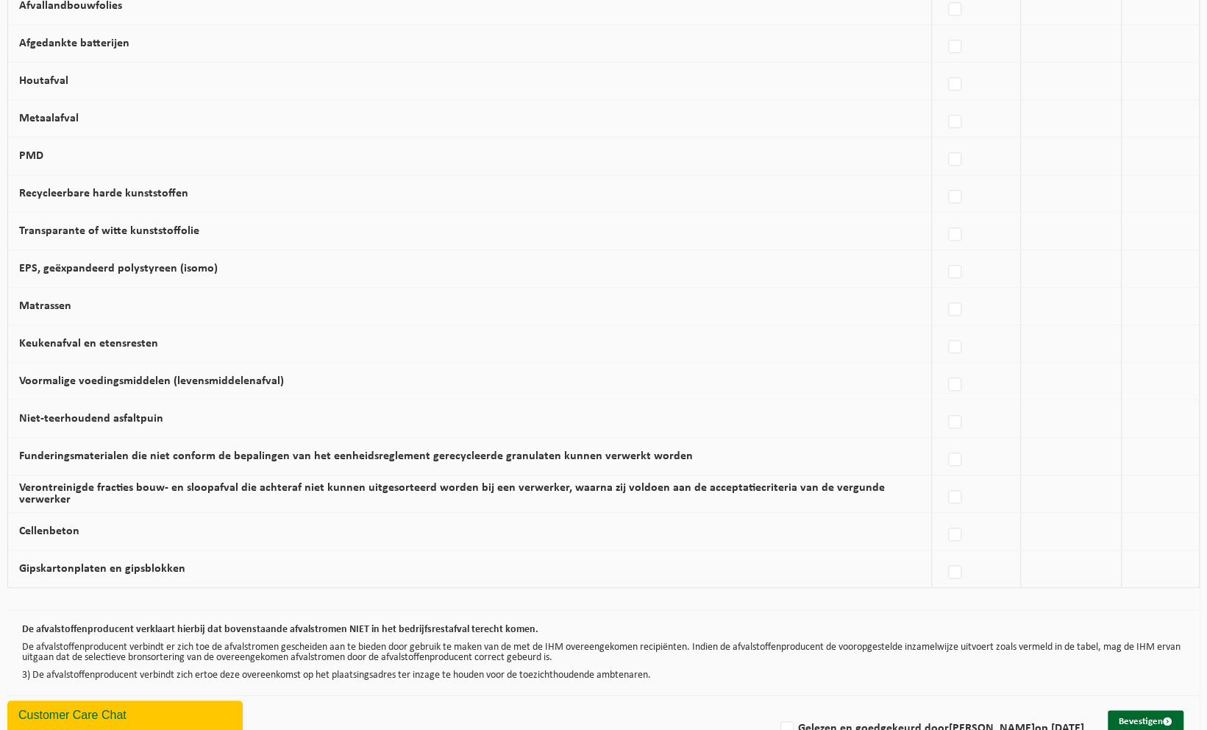
scroll to position [744, 0]
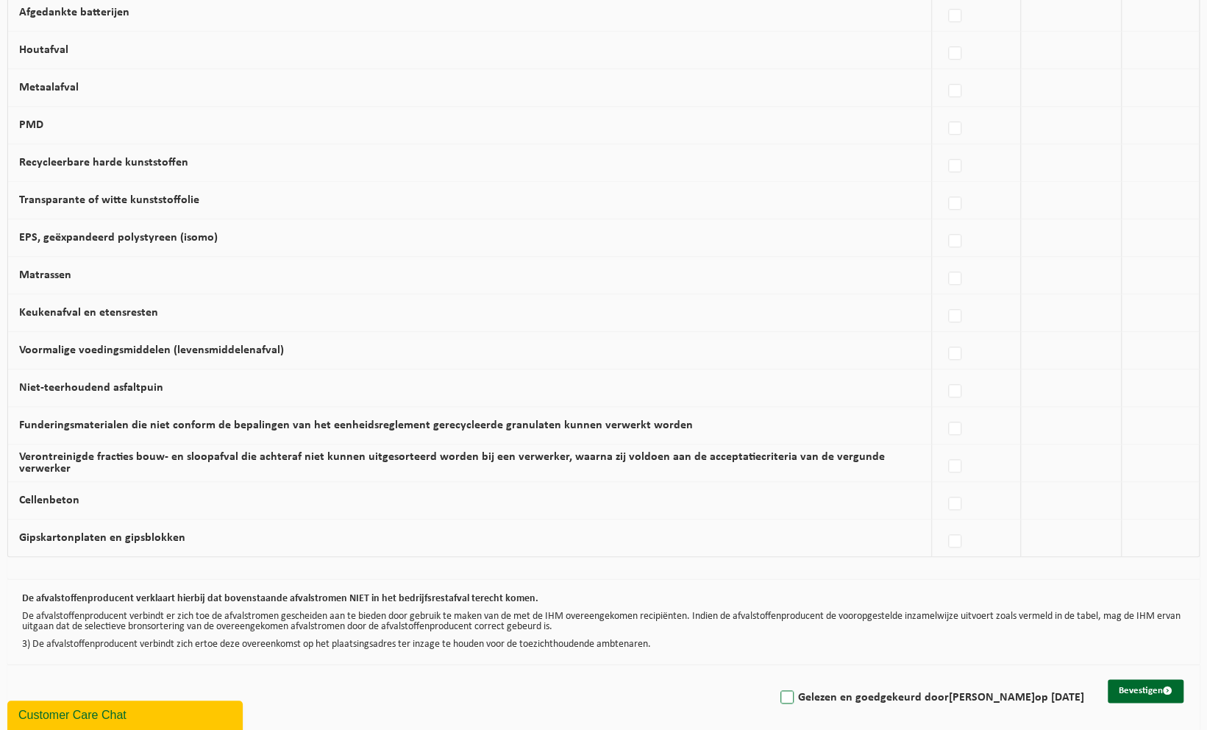
click at [838, 686] on label "Gelezen en goedgekeurd door [PERSON_NAME] op [DATE]" at bounding box center [930, 697] width 307 height 22
click at [775, 679] on input "Gelezen en goedgekeurd door [PERSON_NAME] op [DATE]" at bounding box center [774, 678] width 1 height 1
checkbox input "true"
click at [1139, 683] on button "Bevestigen" at bounding box center [1146, 691] width 76 height 24
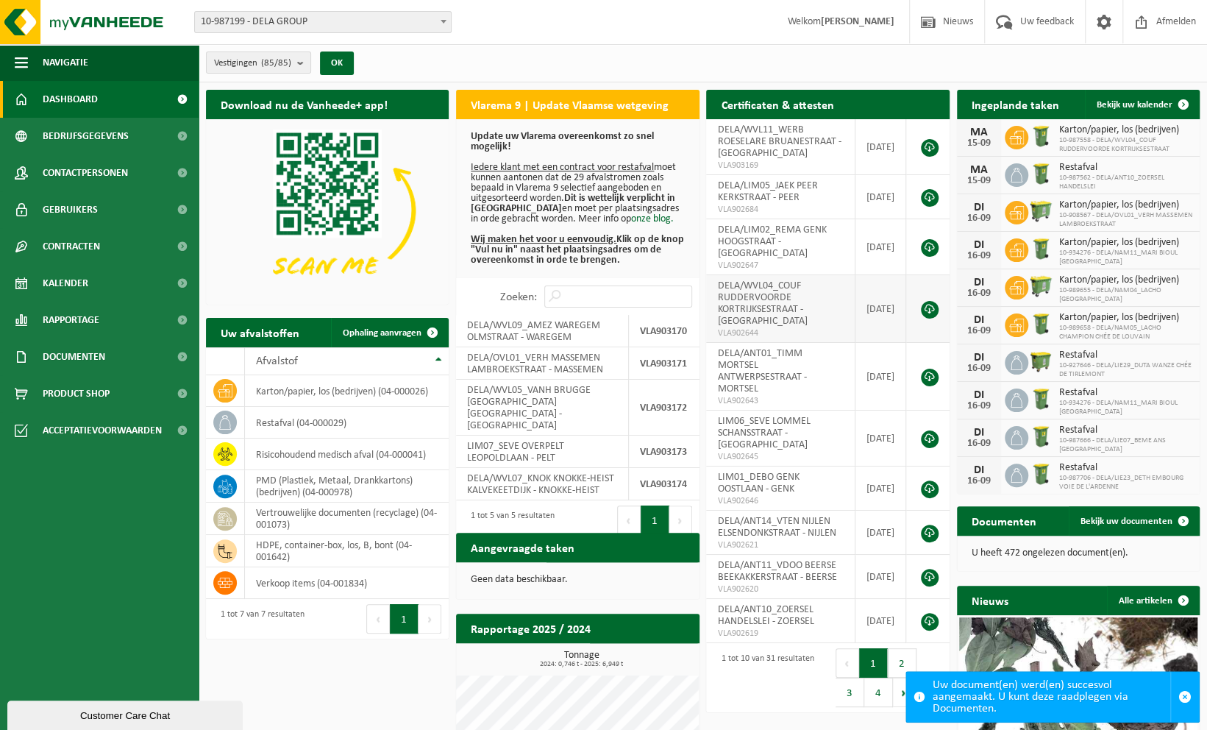
click at [750, 293] on span "DELA/WVL04_COUF RUDDERVOORDE KORTRIJKSESTRAAT - [GEOGRAPHIC_DATA]" at bounding box center [762, 303] width 90 height 46
click at [1183, 697] on span "button" at bounding box center [1184, 696] width 13 height 13
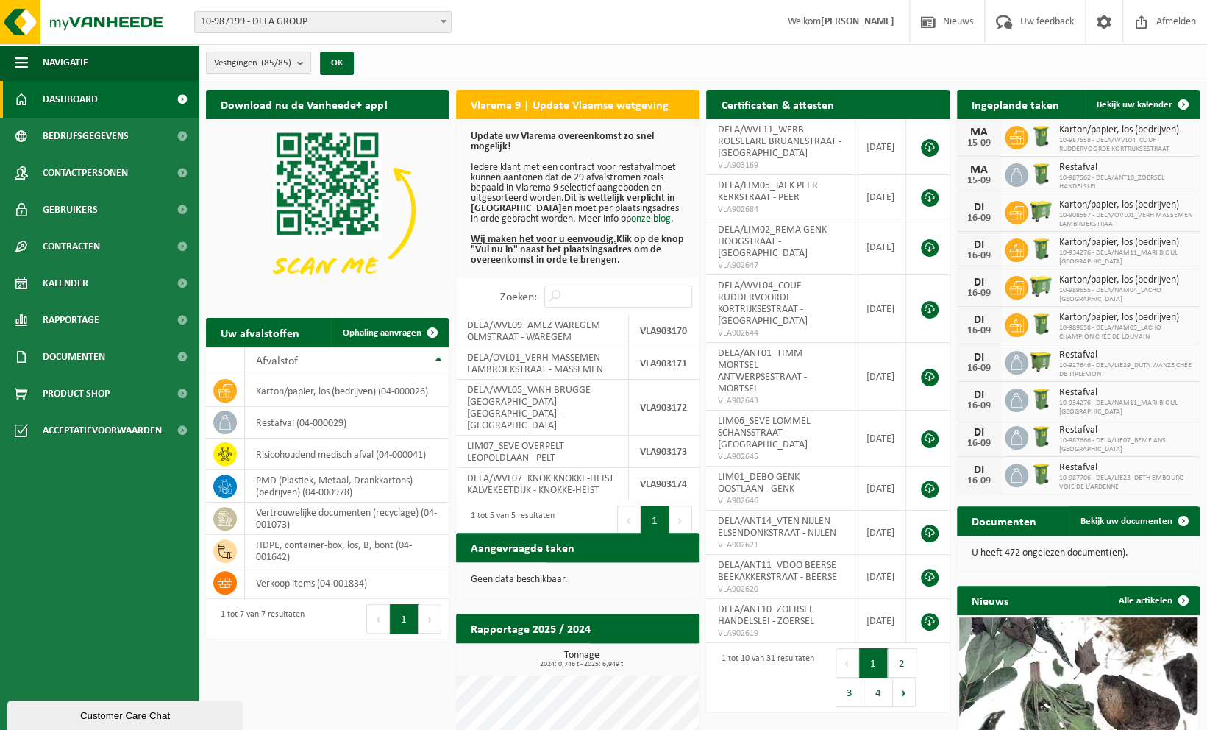
click at [275, 24] on span "10-987199 - DELA GROUP" at bounding box center [323, 22] width 256 height 21
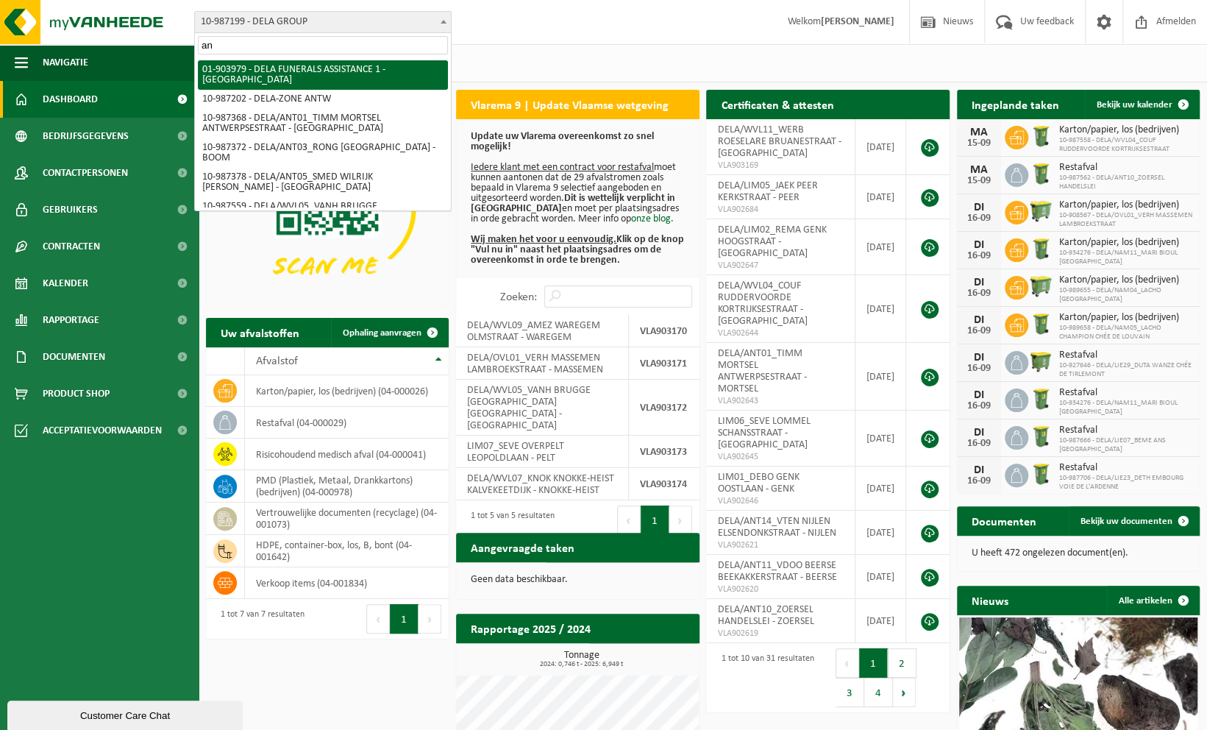
type input "ans"
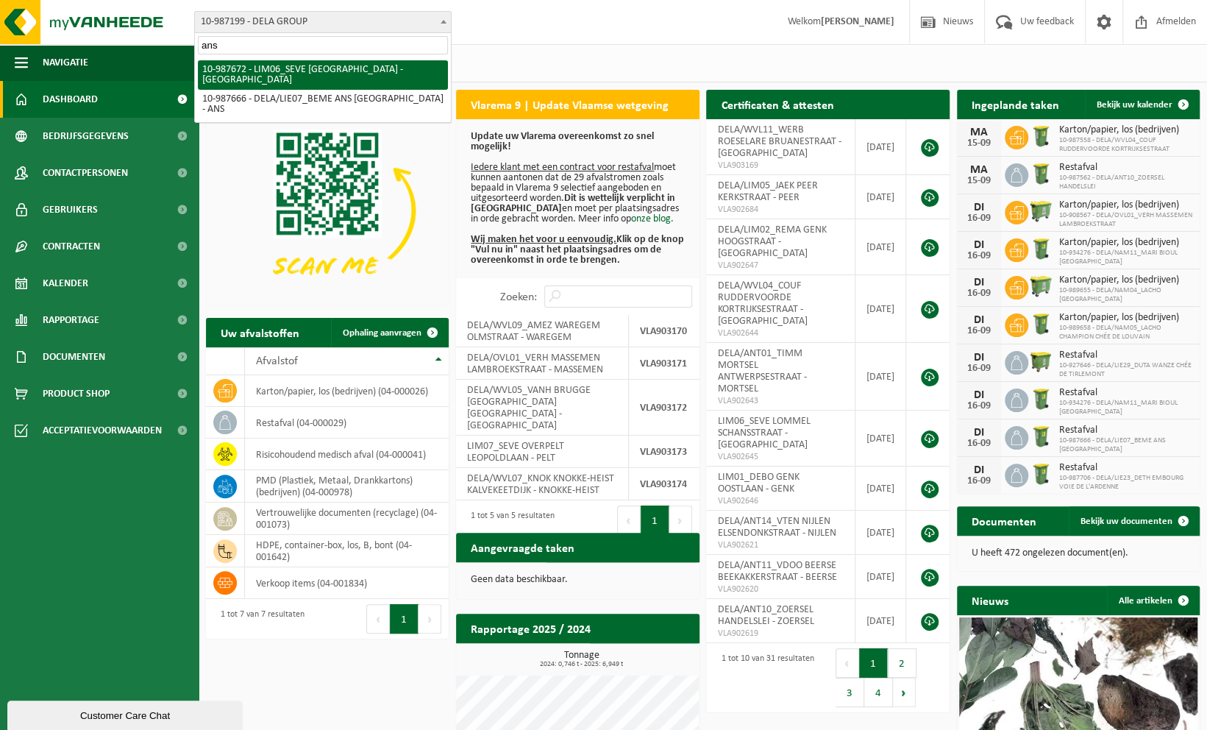
select select "167314"
